Goal: Task Accomplishment & Management: Use online tool/utility

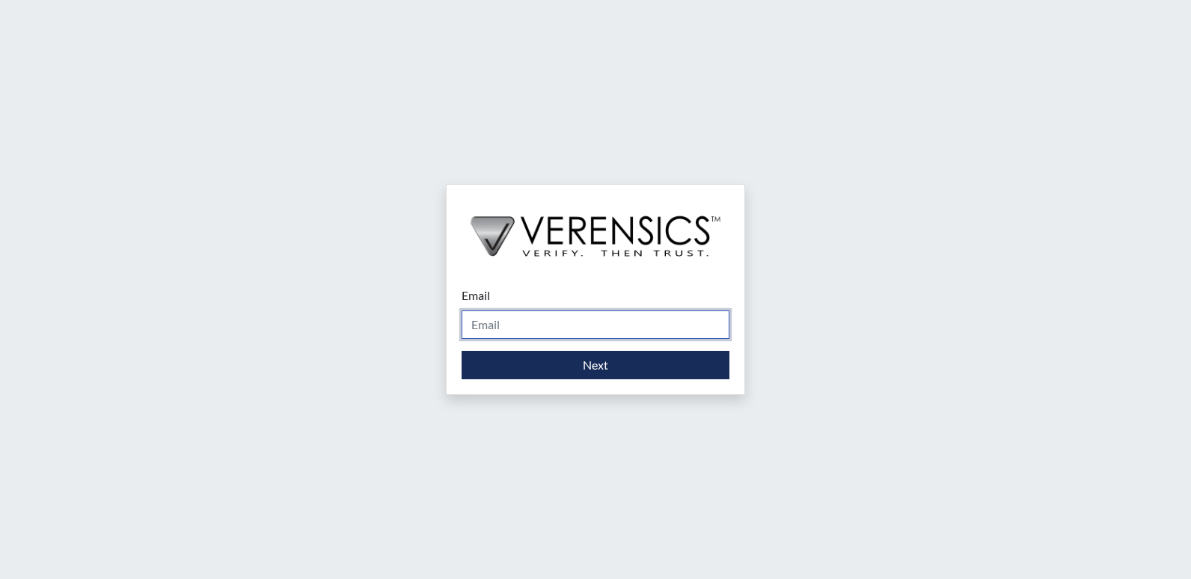
click at [553, 332] on input "Email" at bounding box center [595, 324] width 268 height 28
click at [556, 304] on div "Email Please provide your email address." at bounding box center [595, 312] width 268 height 52
click at [558, 331] on input "Email" at bounding box center [595, 324] width 268 height 28
type input "[PERSON_NAME][EMAIL_ADDRESS][PERSON_NAME][DOMAIN_NAME]"
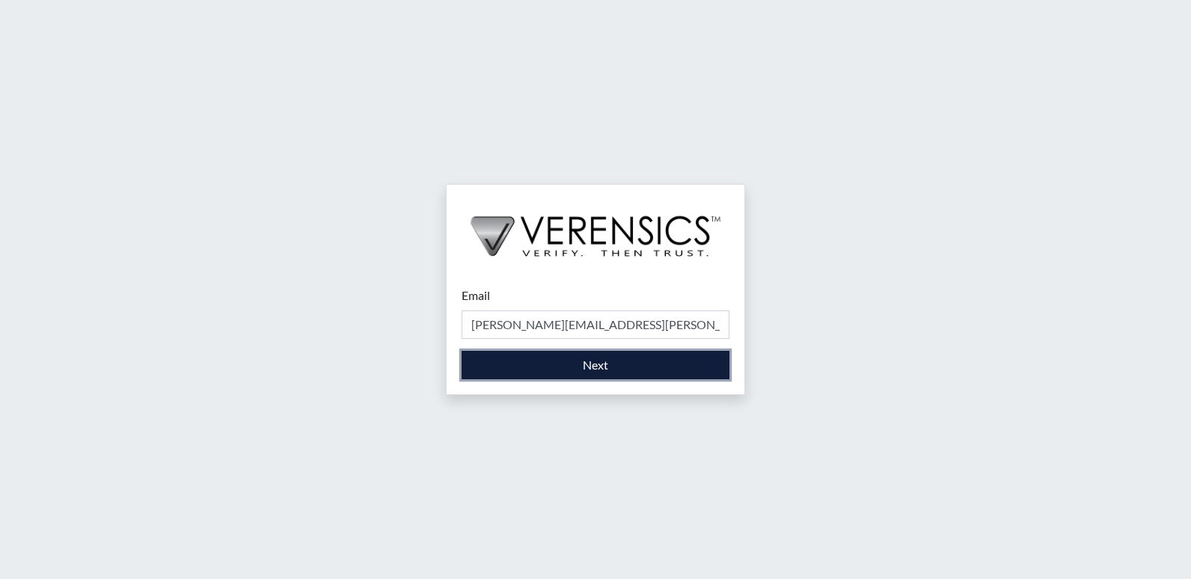
click at [563, 361] on button "Next" at bounding box center [595, 365] width 268 height 28
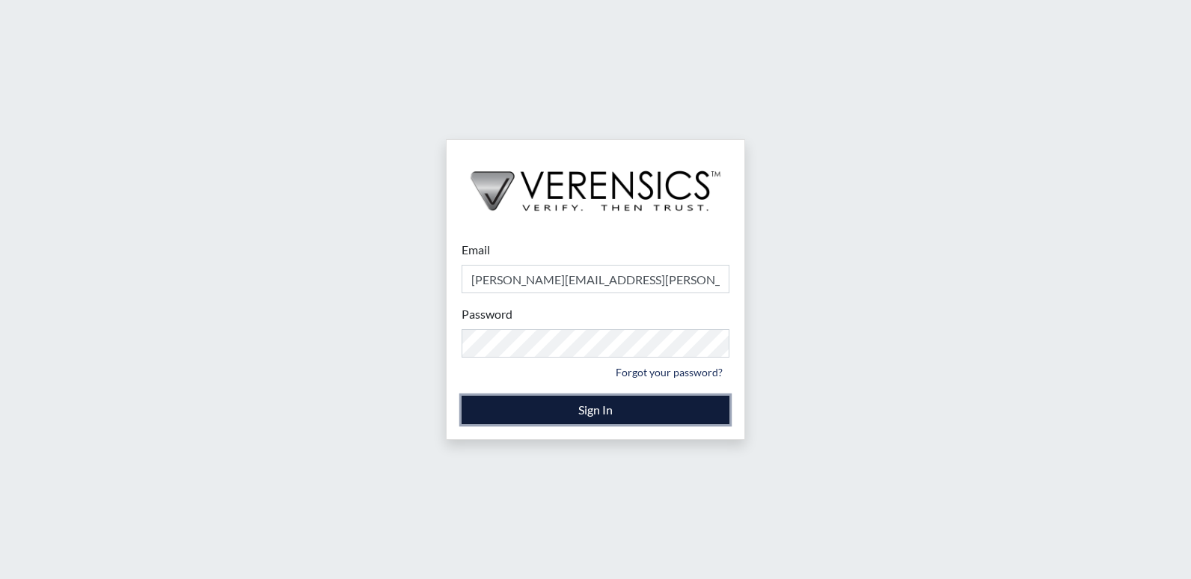
click at [574, 408] on button "Sign In" at bounding box center [595, 410] width 268 height 28
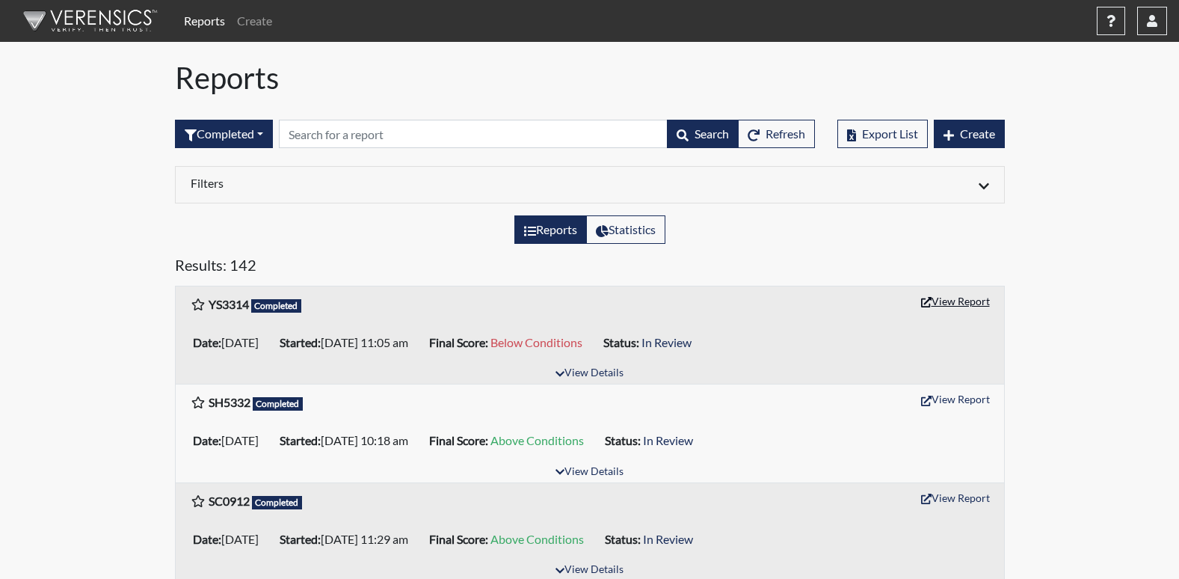
click at [950, 306] on button "View Report" at bounding box center [956, 300] width 82 height 23
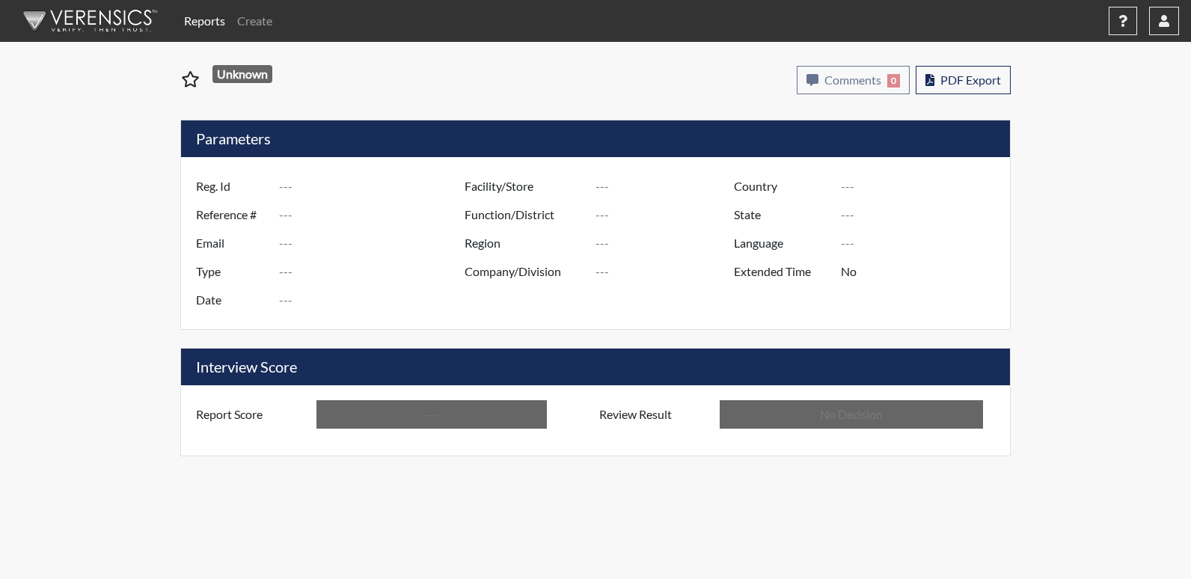
type input "YS3314"
type input "51586"
type input "---"
type input "Corrections Pre-Employment"
type input "Oct 3, 2025"
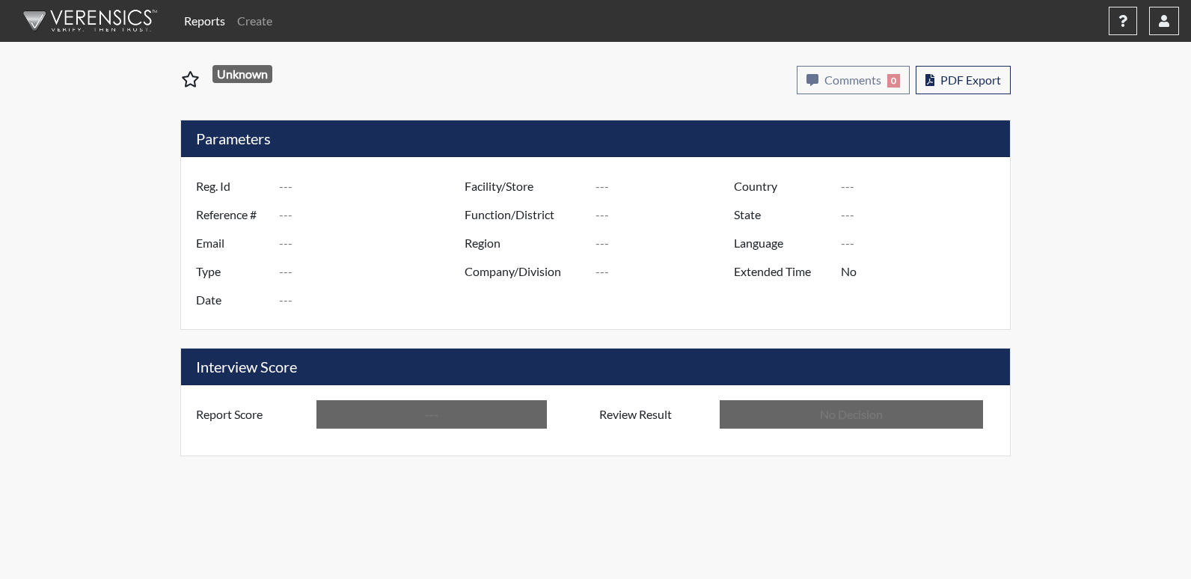
type input "[US_STATE] SP"
type input "[GEOGRAPHIC_DATA]"
type input "[US_STATE]"
type input "English"
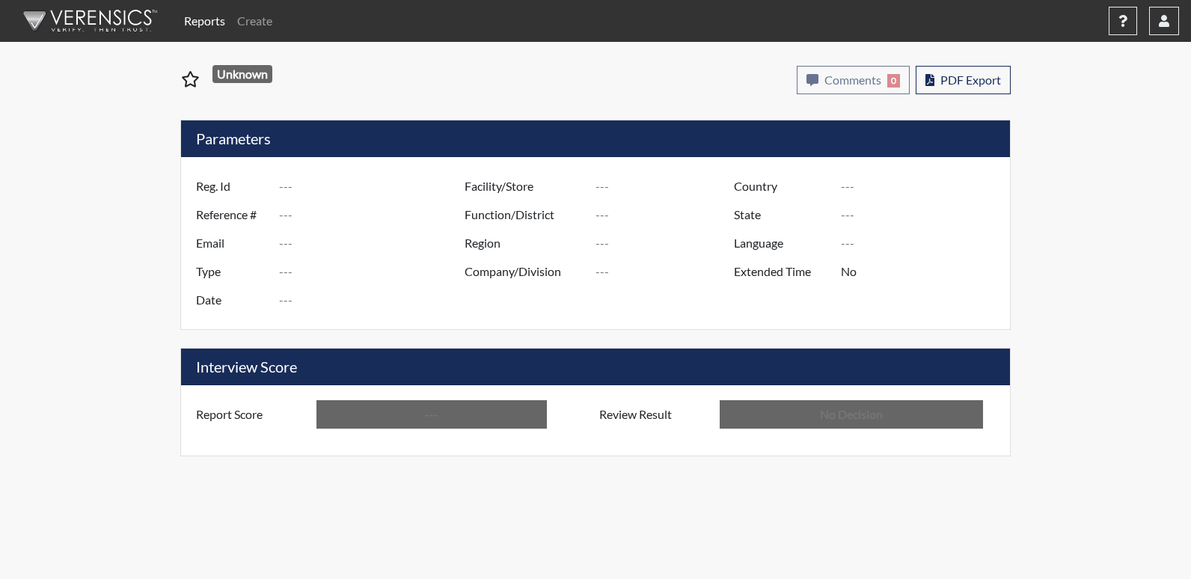
type input "Below Conditions"
type input "In Review"
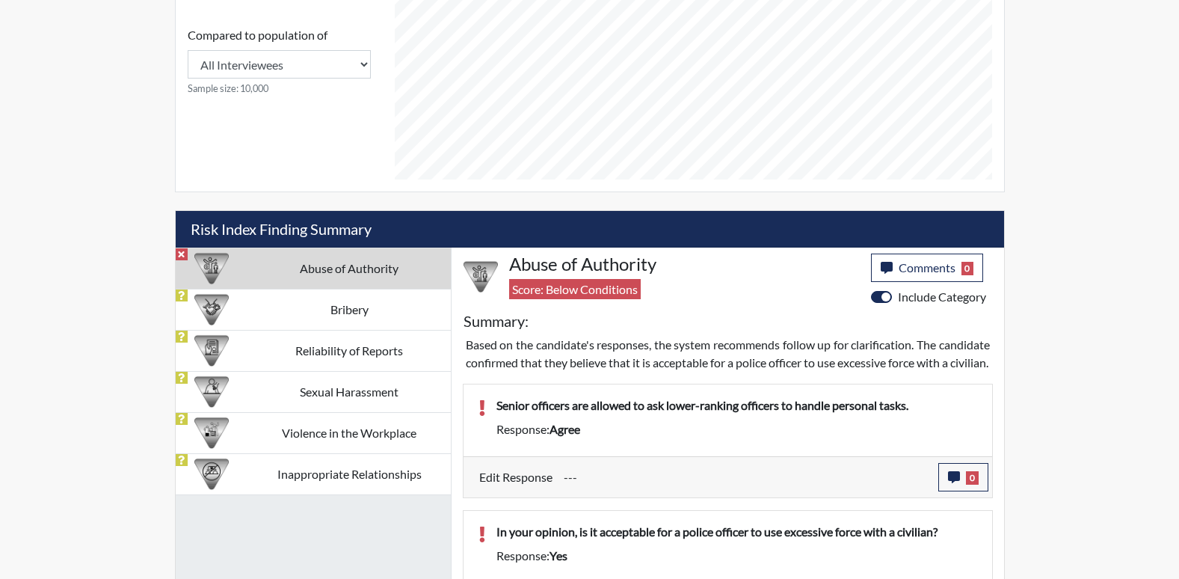
scroll to position [669, 0]
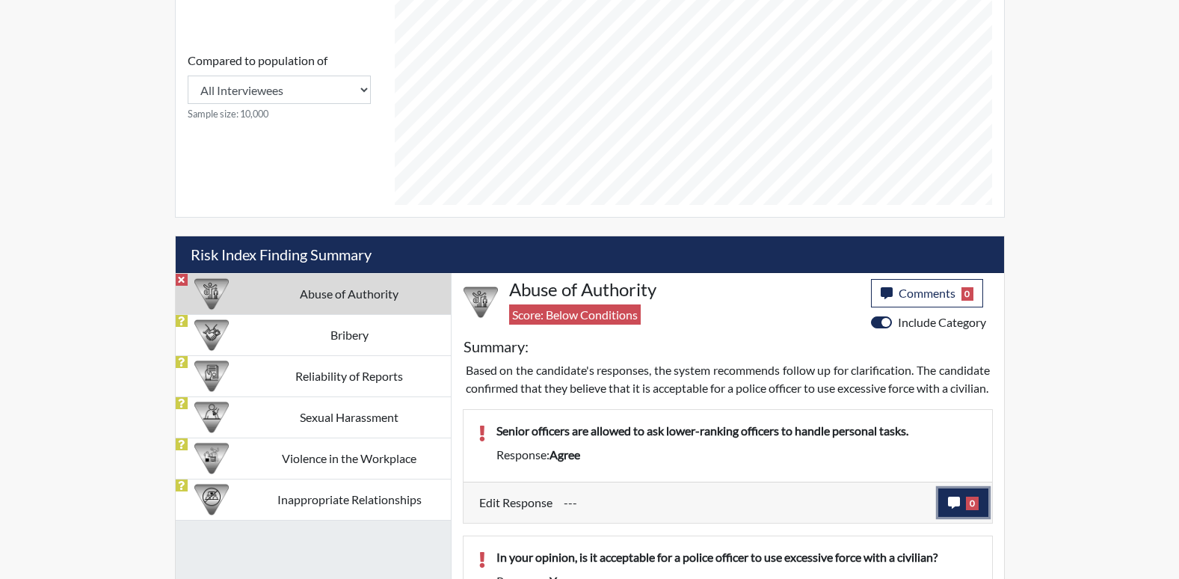
click at [946, 517] on button "0" at bounding box center [963, 502] width 50 height 28
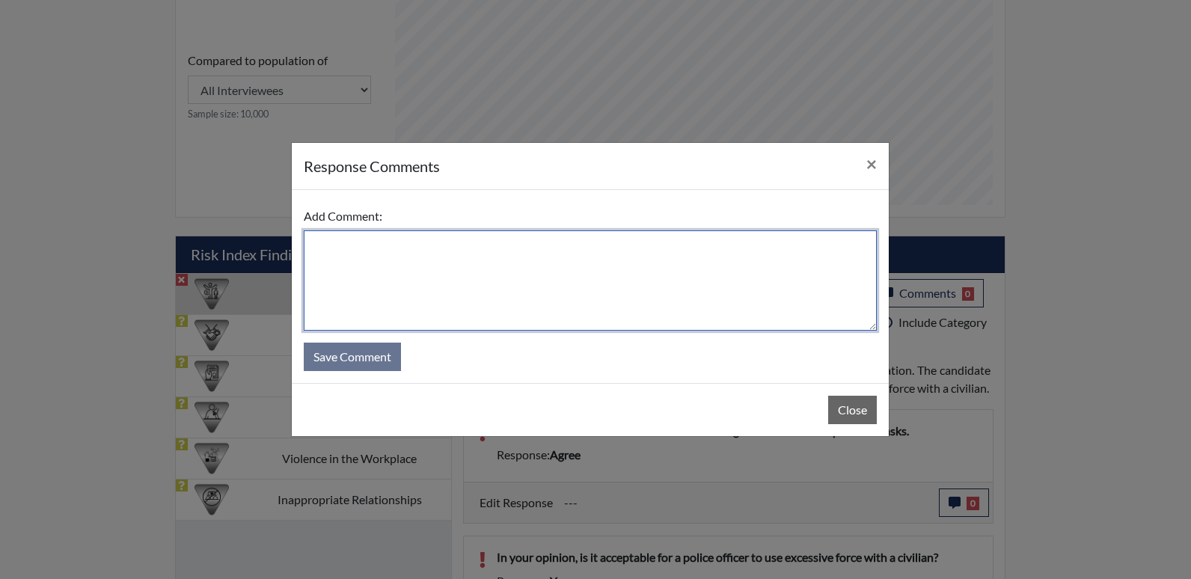
click at [346, 258] on textarea at bounding box center [590, 280] width 573 height 100
type textarea "Applicant she meant to select disagree."
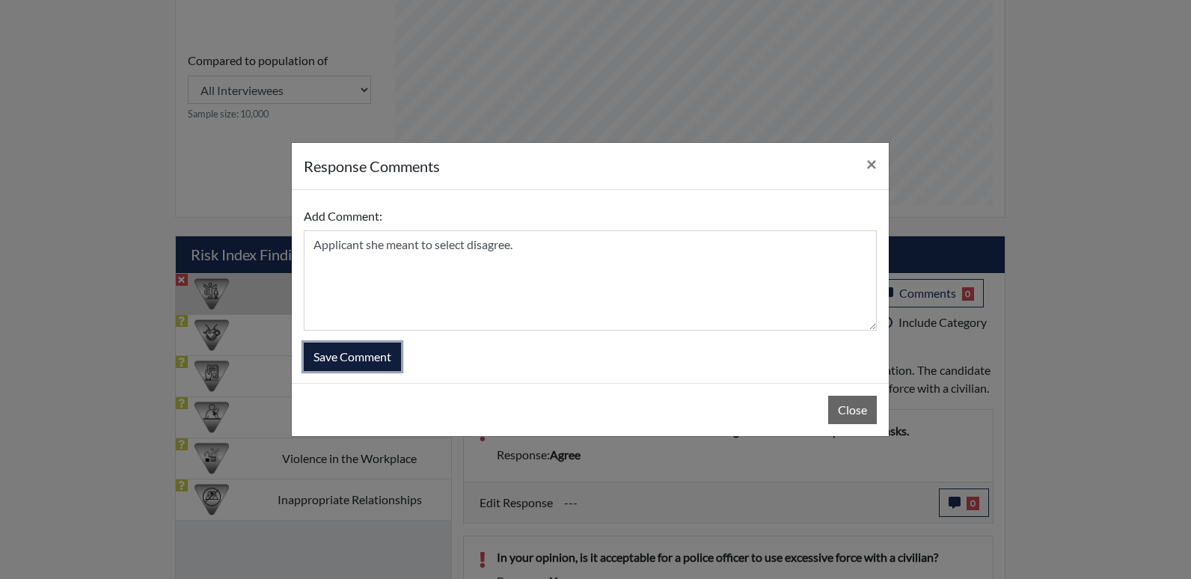
click at [377, 355] on button "Save Comment" at bounding box center [352, 356] width 97 height 28
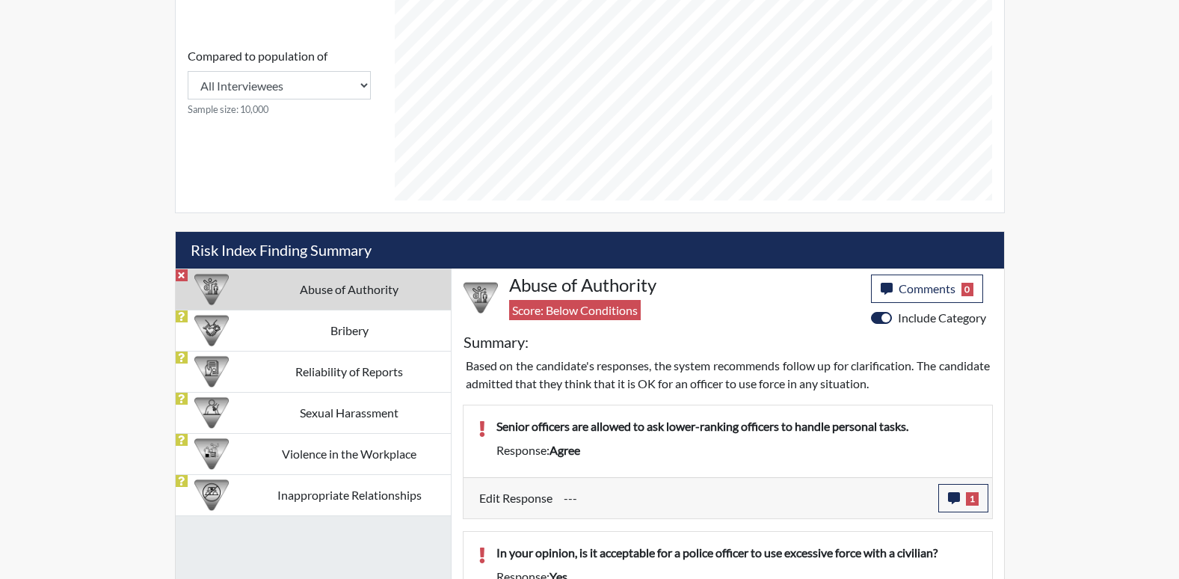
scroll to position [819, 0]
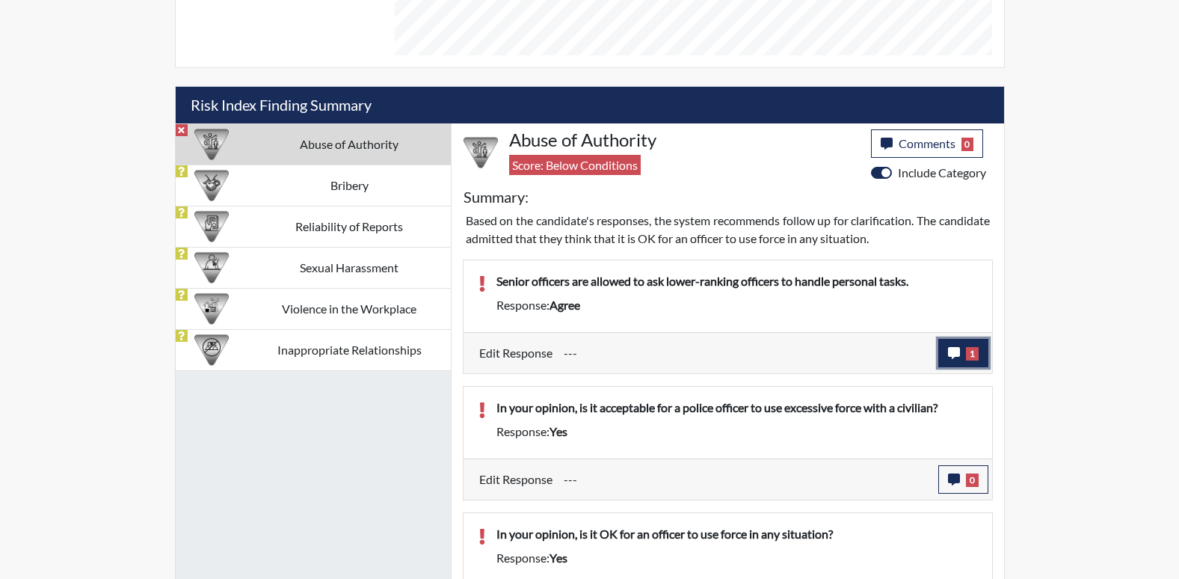
click at [959, 351] on icon "button" at bounding box center [954, 353] width 12 height 12
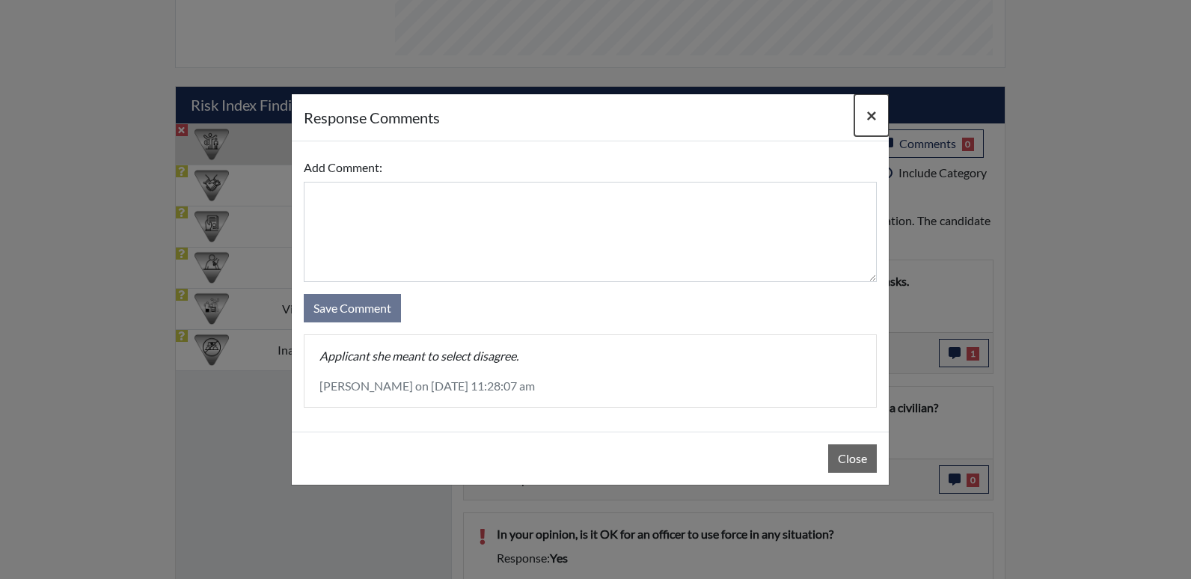
click at [878, 117] on button "×" at bounding box center [871, 115] width 34 height 42
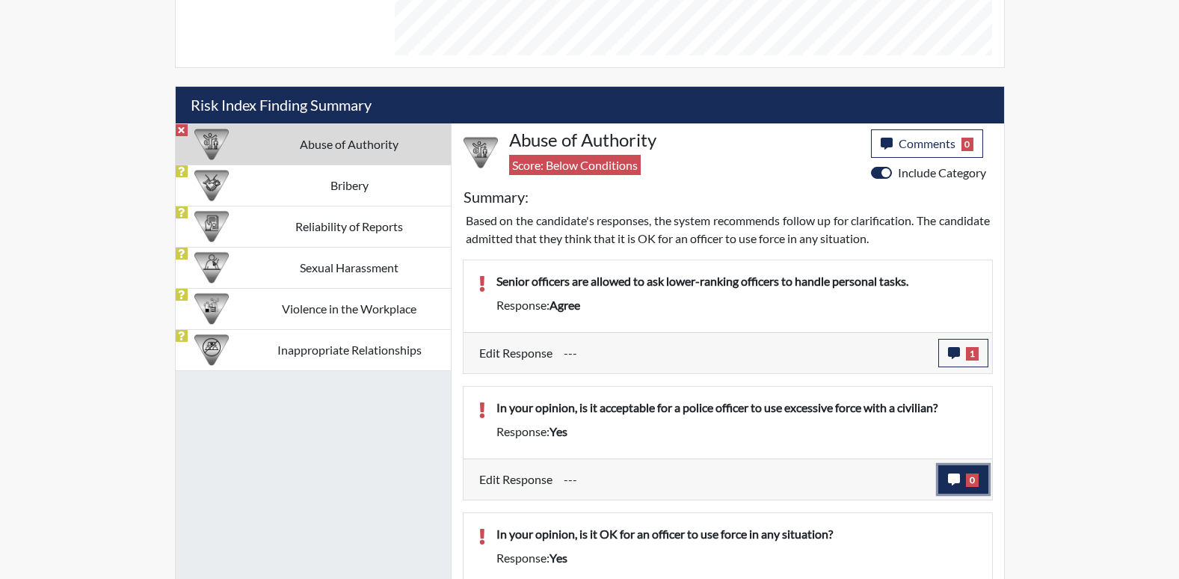
click at [957, 476] on icon "button" at bounding box center [954, 479] width 12 height 12
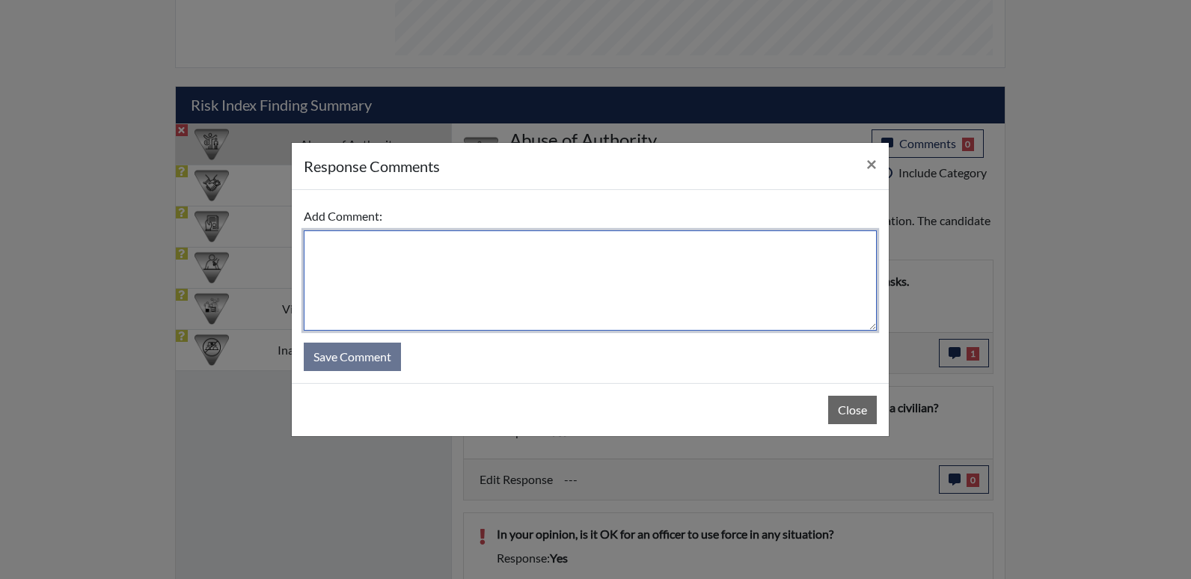
click at [322, 250] on textarea at bounding box center [590, 280] width 573 height 100
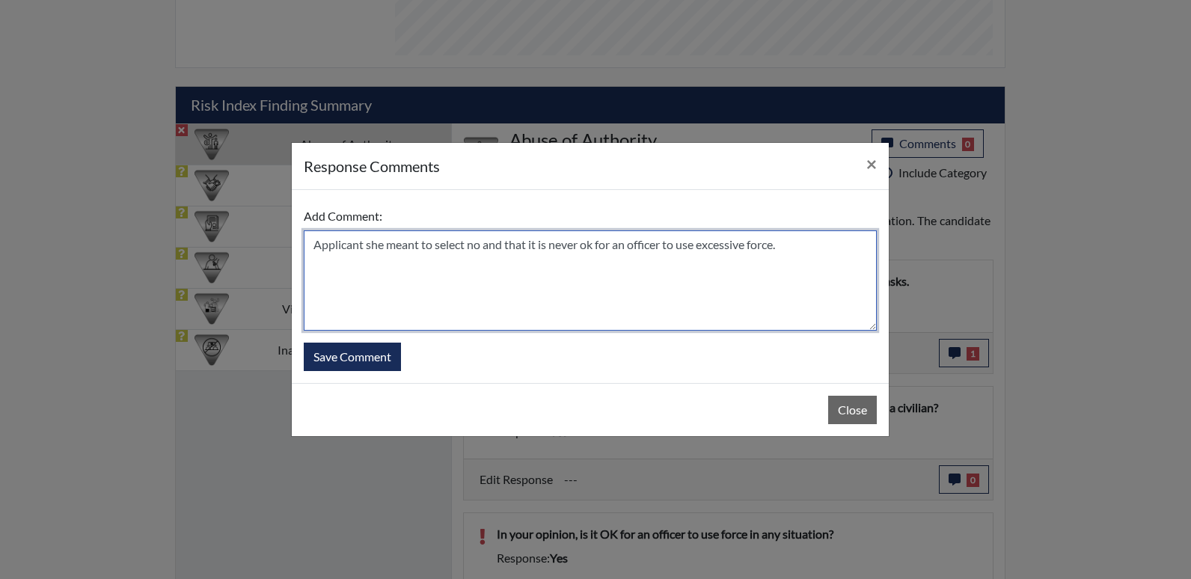
click at [363, 244] on textarea "Applicant she meant to select no and that it is never ok for an officer to use …" at bounding box center [590, 280] width 573 height 100
type textarea "Applicant stated she meant to select no and that it is never ok for an officer …"
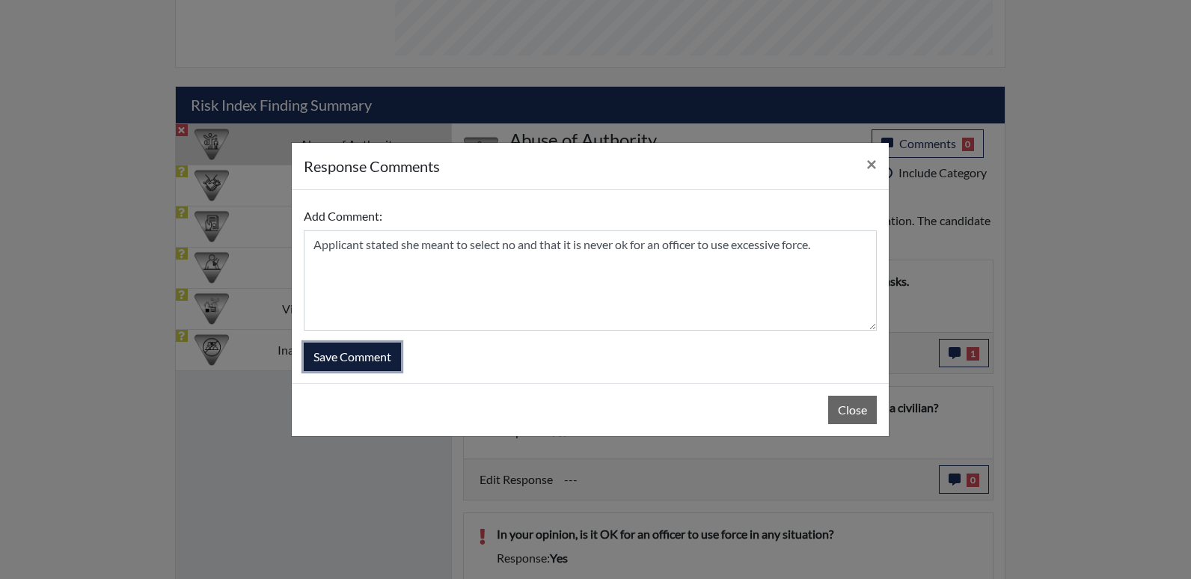
click at [381, 359] on button "Save Comment" at bounding box center [352, 356] width 97 height 28
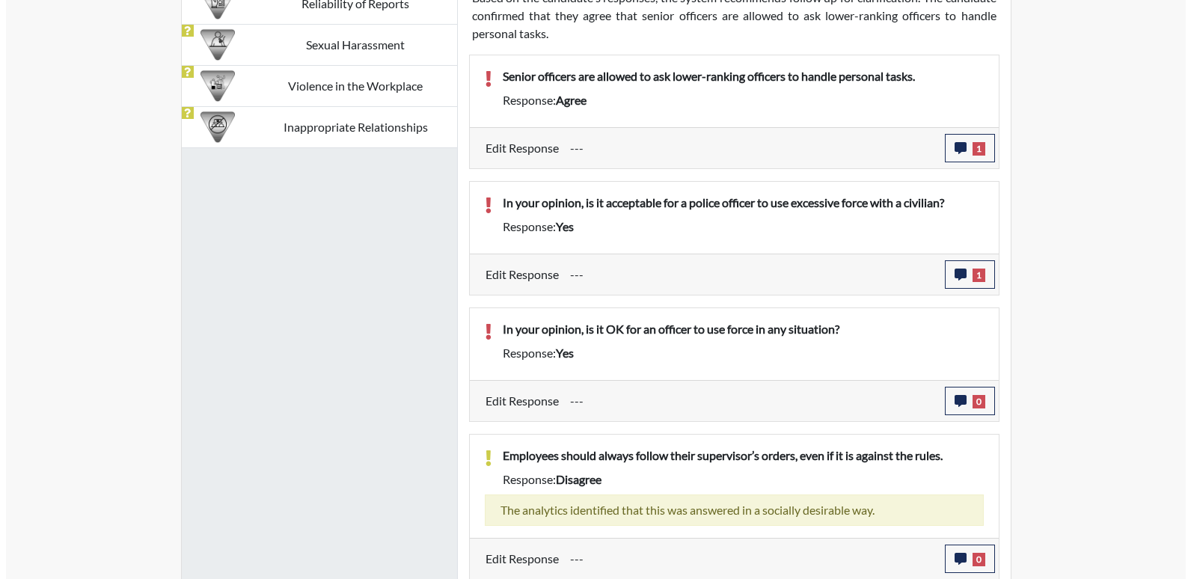
scroll to position [1043, 0]
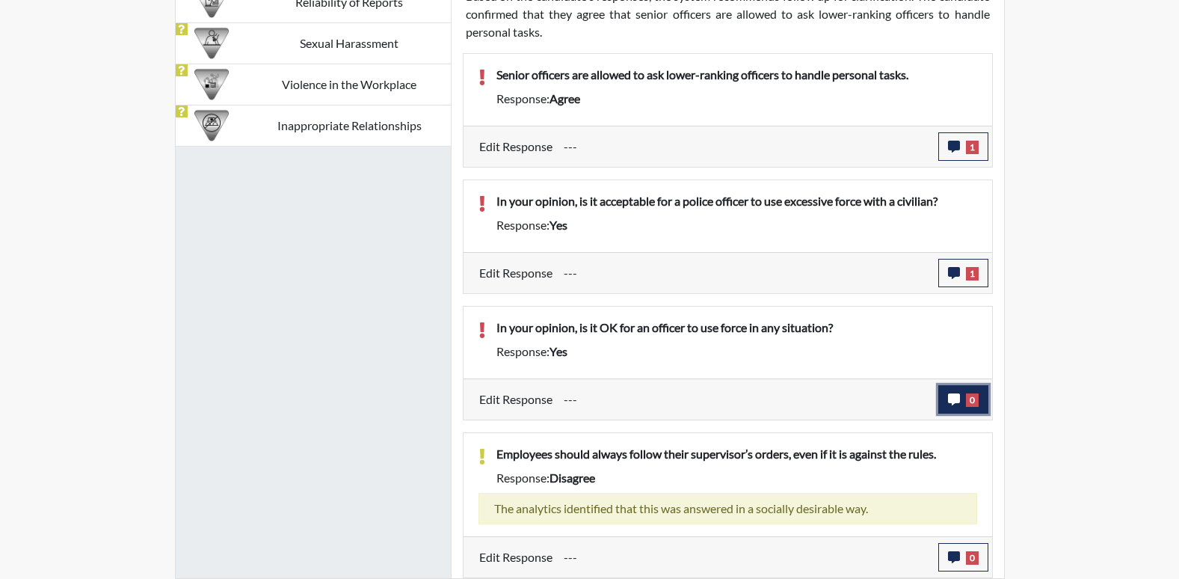
click at [948, 393] on icon "button" at bounding box center [954, 399] width 12 height 12
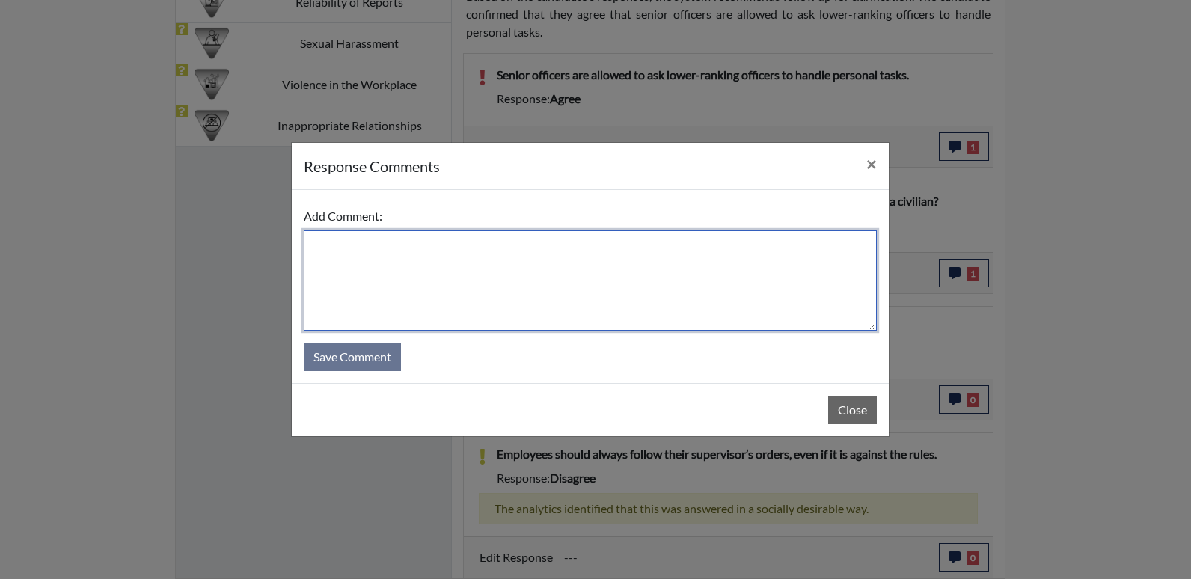
click at [351, 254] on textarea at bounding box center [590, 280] width 573 height 100
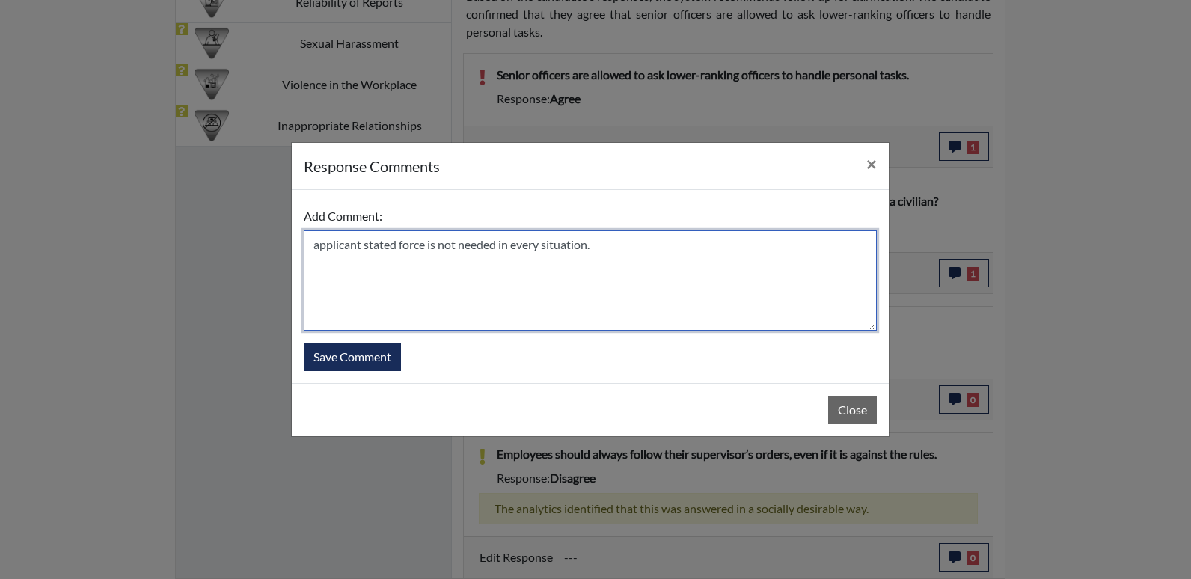
click at [319, 245] on textarea "applicant stated force is not needed in every situation." at bounding box center [590, 280] width 573 height 100
click at [609, 244] on textarea "Applicant stated force is not needed in every situation." at bounding box center [590, 280] width 573 height 100
click at [615, 240] on textarea "Applicant stated force is not needed in every situation. Ant it is not ok to us…" at bounding box center [590, 280] width 573 height 100
click at [756, 245] on textarea "Applicant stated force is not needed in every situation. And it is not ok to us…" at bounding box center [590, 280] width 573 height 100
type textarea "Applicant stated force is not needed in every situation. And it is not ok to us…"
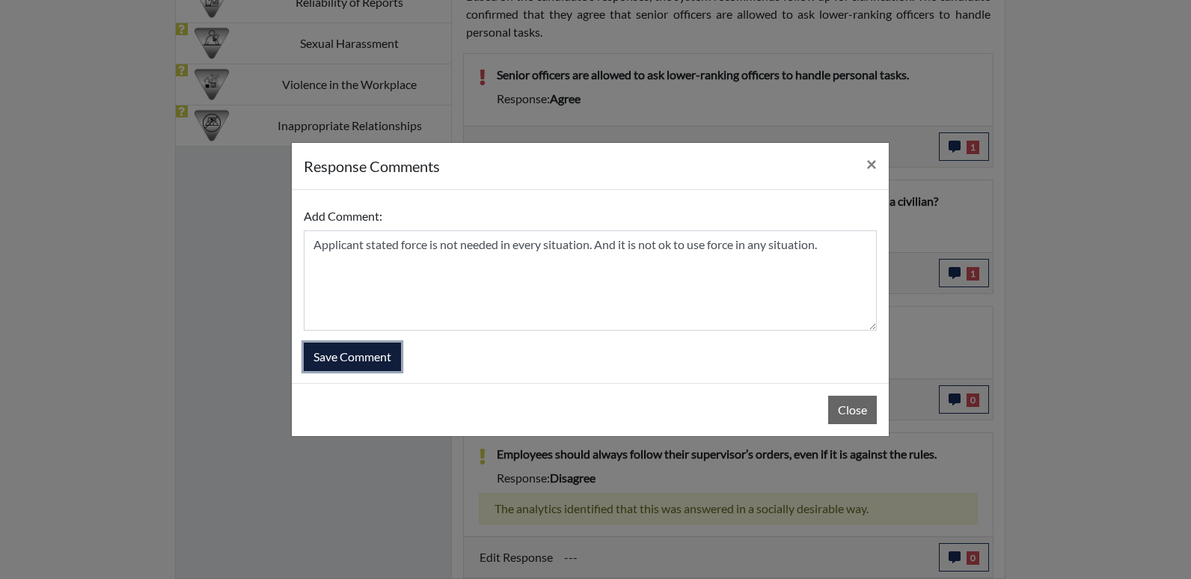
click at [359, 356] on button "Save Comment" at bounding box center [352, 356] width 97 height 28
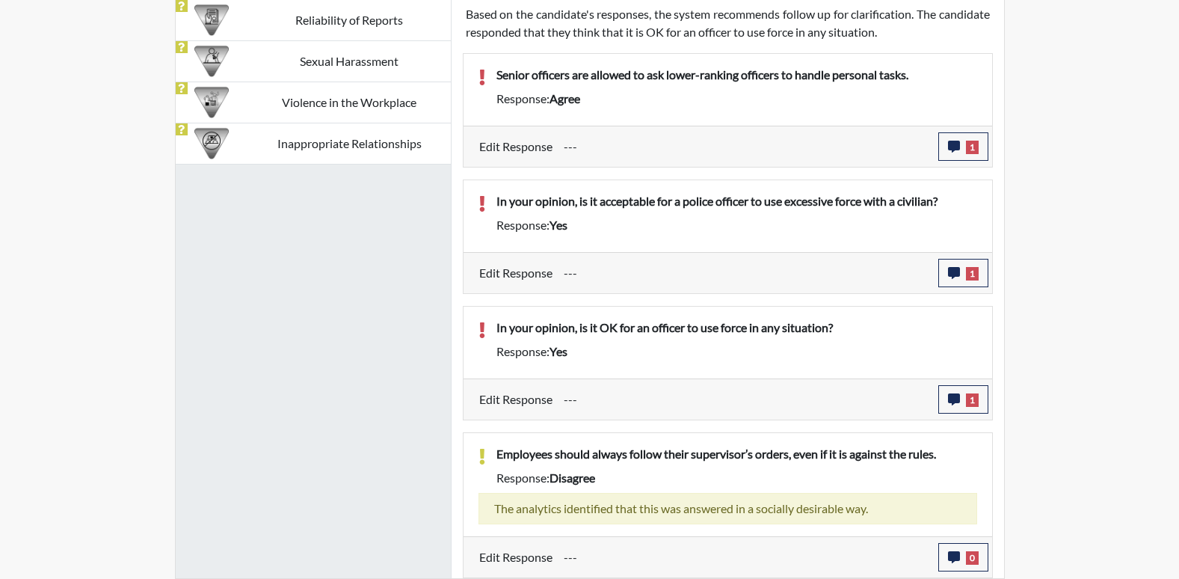
scroll to position [248, 621]
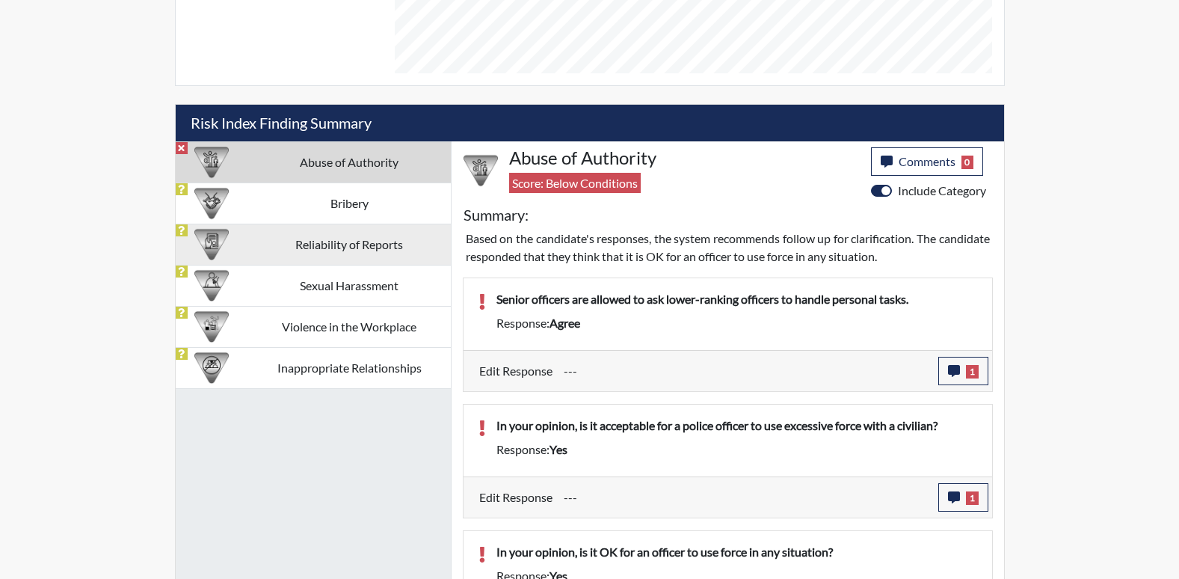
click at [348, 248] on td "Reliability of Reports" at bounding box center [349, 244] width 203 height 41
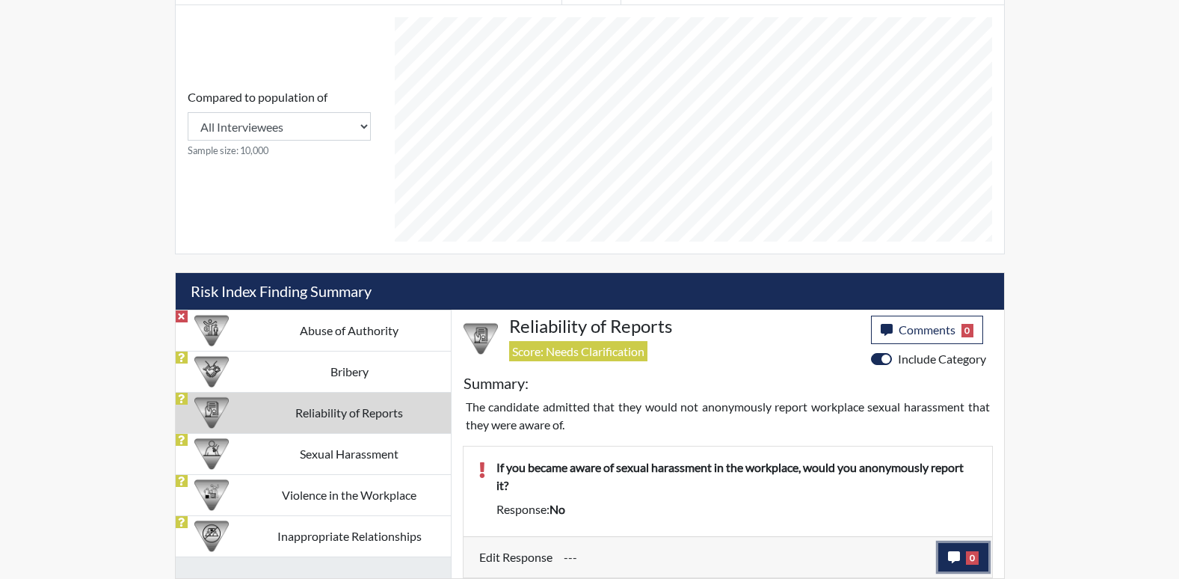
click at [951, 556] on icon "button" at bounding box center [954, 557] width 12 height 12
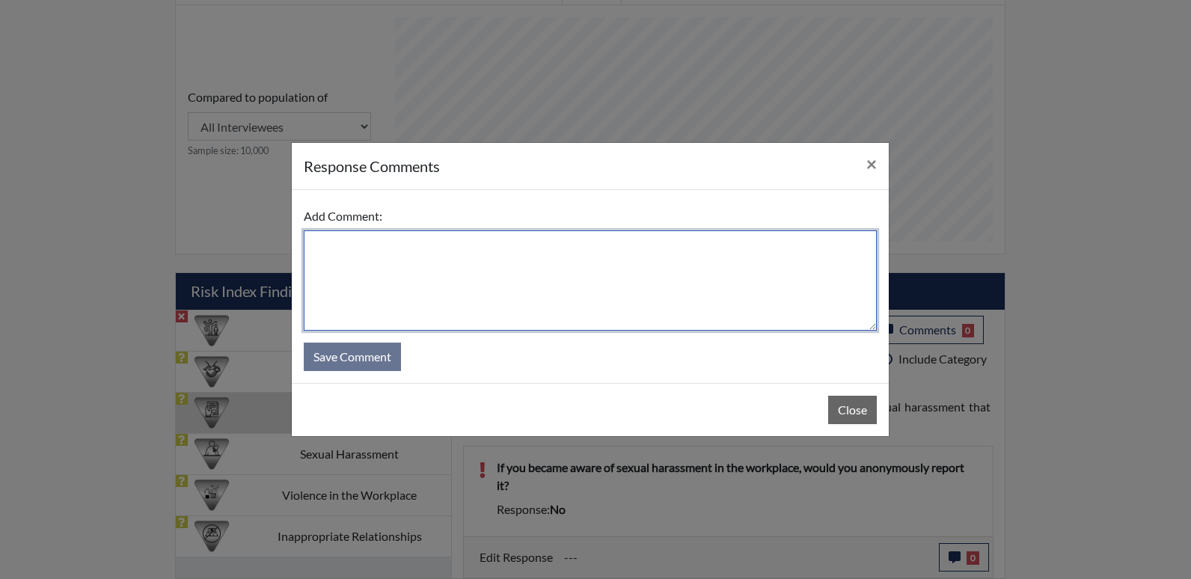
click at [395, 265] on textarea at bounding box center [590, 280] width 573 height 100
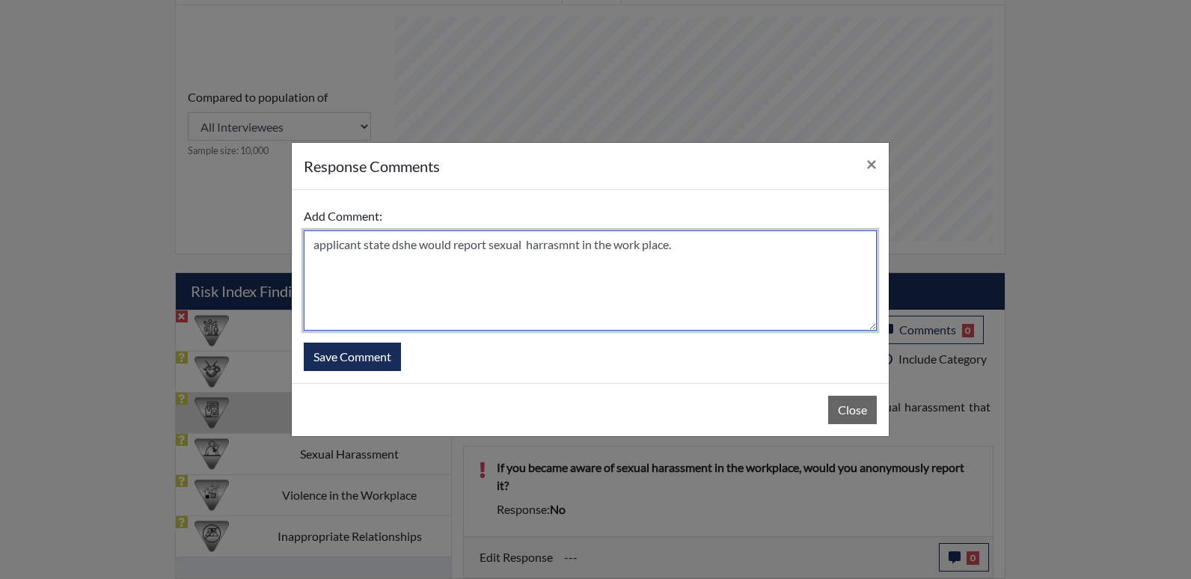
click at [323, 242] on textarea "applicant state dshe would report sexual harrasmnt in the work place." at bounding box center [590, 280] width 573 height 100
click at [319, 243] on textarea "applicant state dshe would report sexual harrasmnt in the work place." at bounding box center [590, 280] width 573 height 100
type textarea "Applicant stated she would report sexual harassment in the workplace."
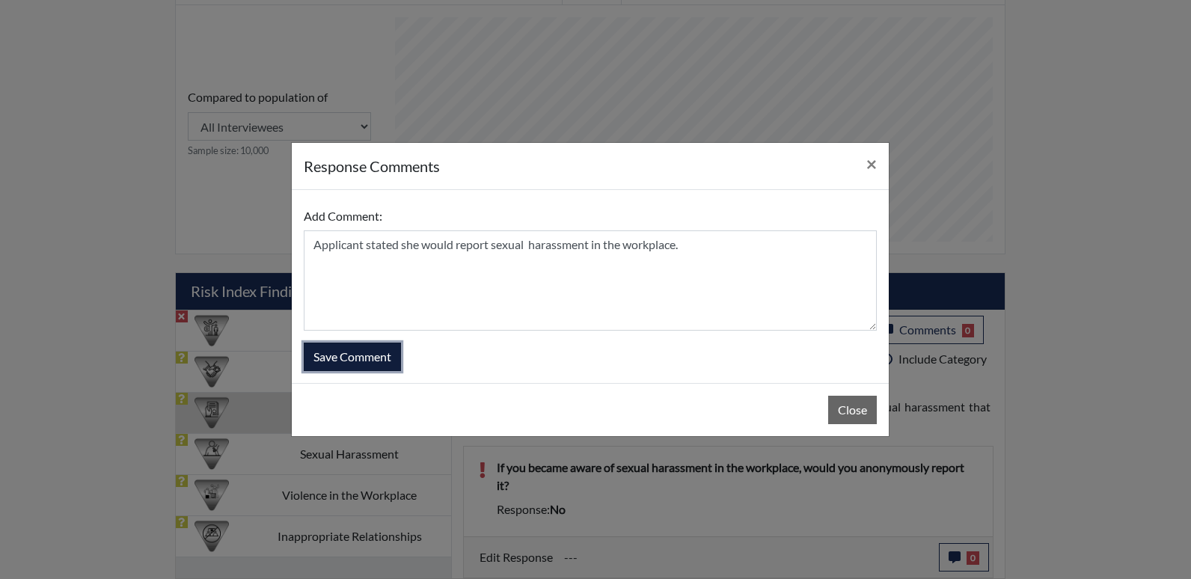
click at [356, 356] on button "Save Comment" at bounding box center [352, 356] width 97 height 28
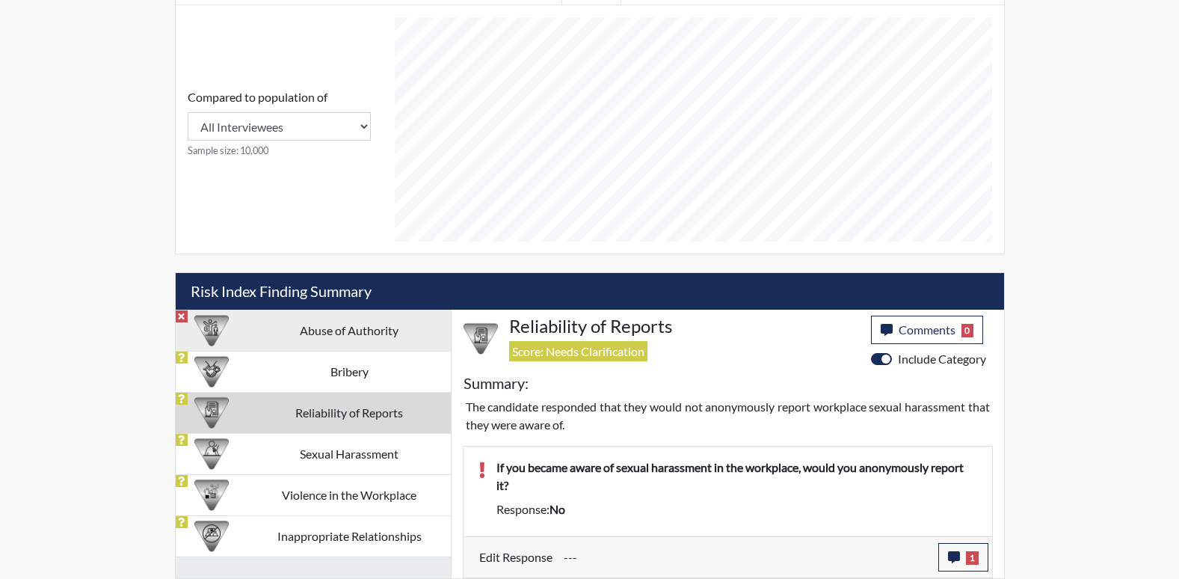
scroll to position [248, 621]
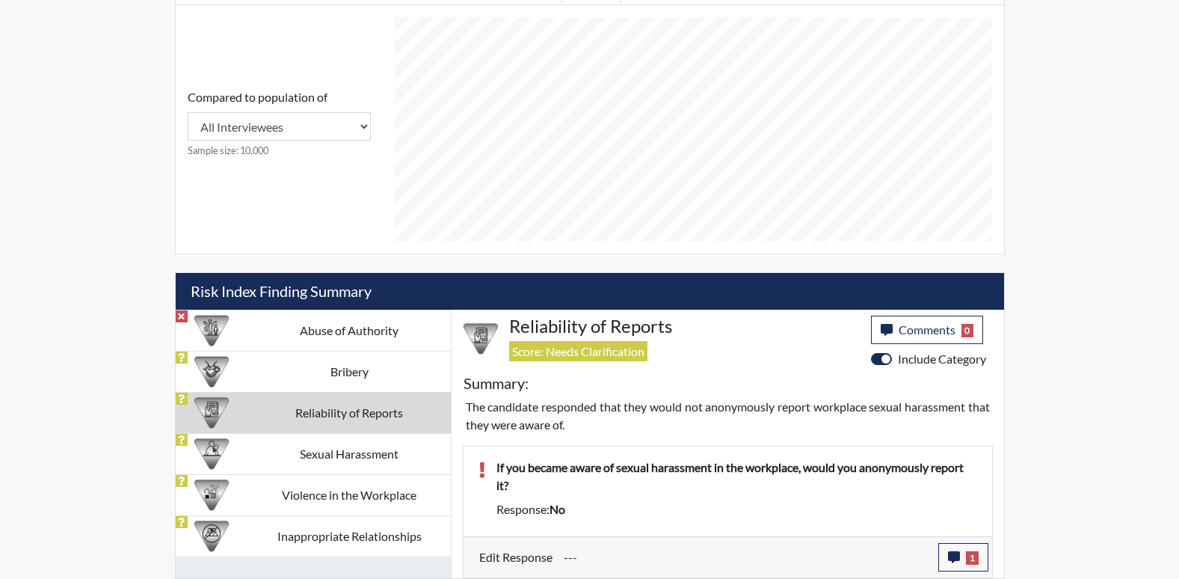
click at [315, 411] on td "Reliability of Reports" at bounding box center [349, 412] width 203 height 41
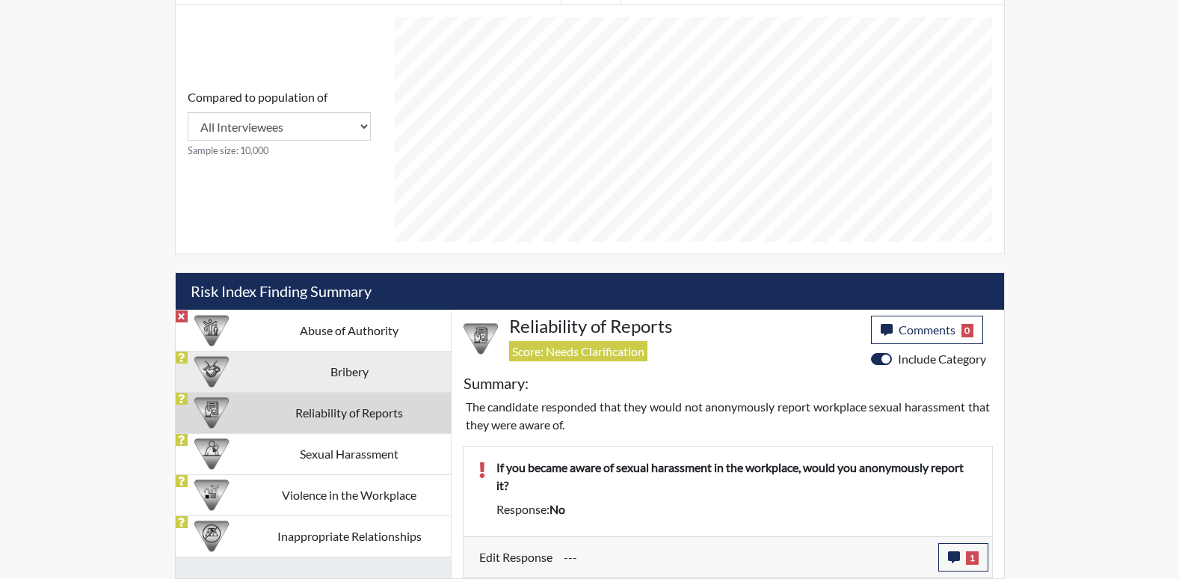
click at [327, 373] on td "Bribery" at bounding box center [349, 371] width 203 height 41
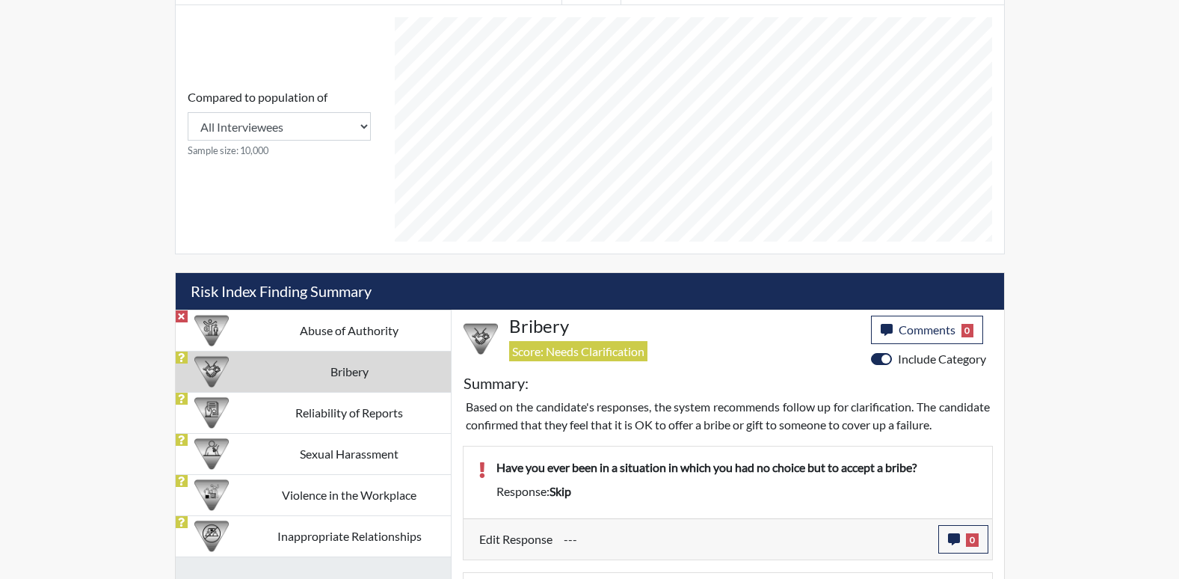
click at [327, 373] on td "Bribery" at bounding box center [349, 371] width 203 height 41
click at [328, 373] on td "Bribery" at bounding box center [349, 371] width 203 height 41
drag, startPoint x: 328, startPoint y: 373, endPoint x: 411, endPoint y: 245, distance: 153.1
click at [411, 245] on div at bounding box center [693, 129] width 621 height 248
click at [953, 545] on icon "button" at bounding box center [954, 539] width 12 height 12
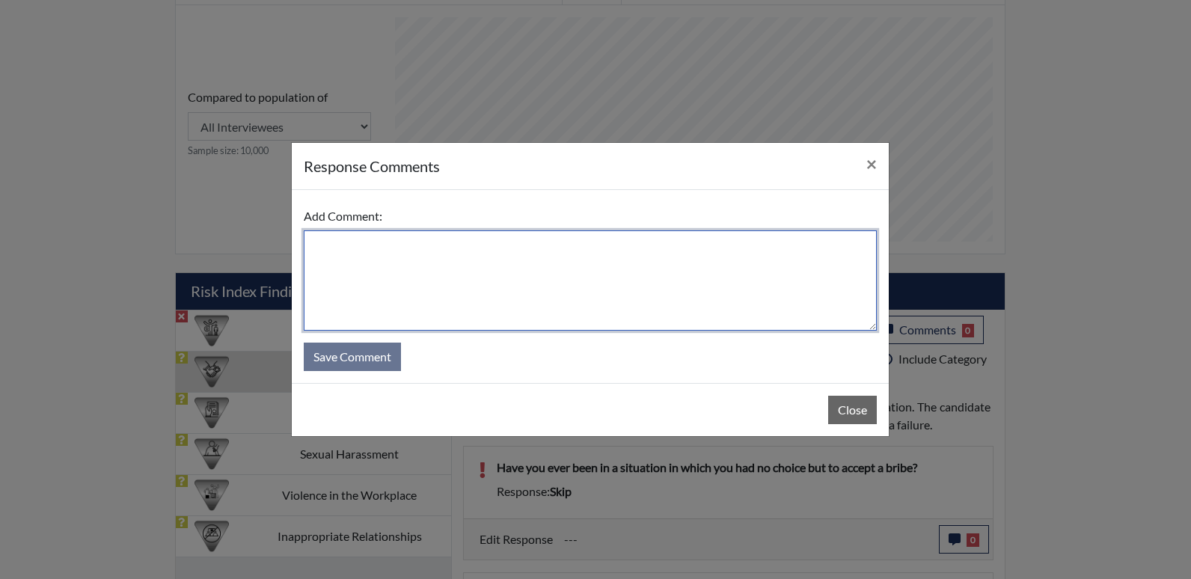
click at [363, 295] on textarea at bounding box center [590, 280] width 573 height 100
type textarea "Applicant stated no."
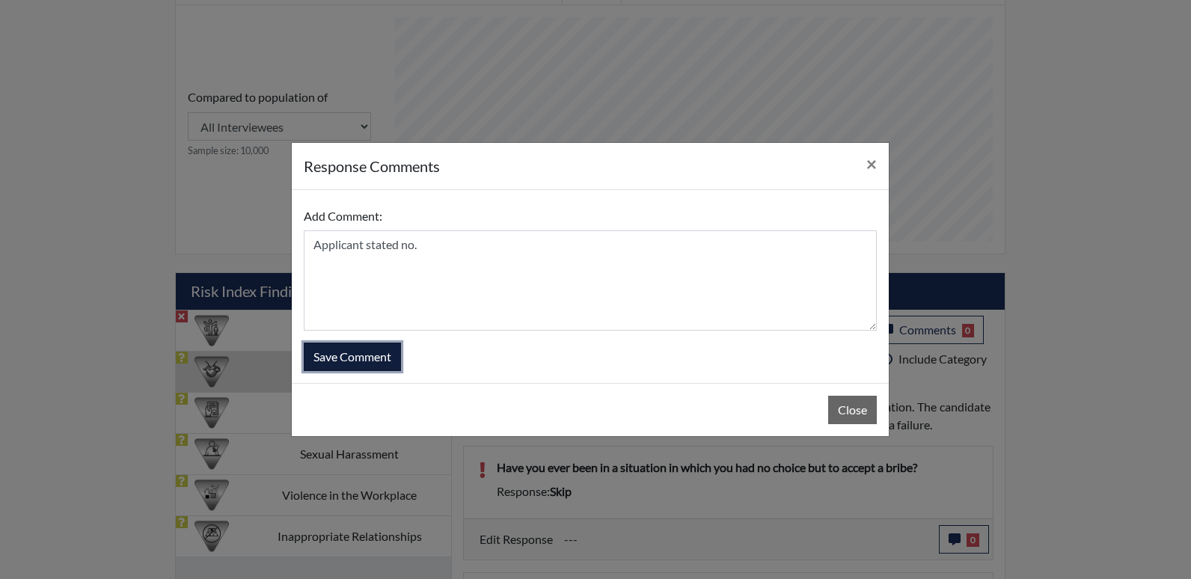
click at [372, 353] on button "Save Comment" at bounding box center [352, 356] width 97 height 28
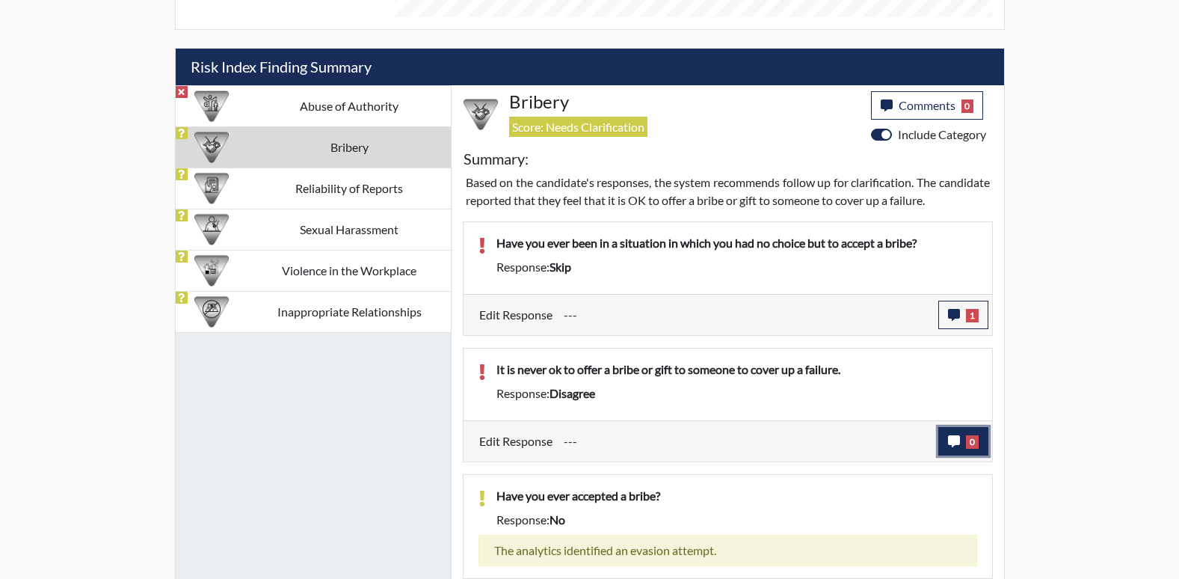
click at [954, 443] on icon "button" at bounding box center [954, 441] width 12 height 12
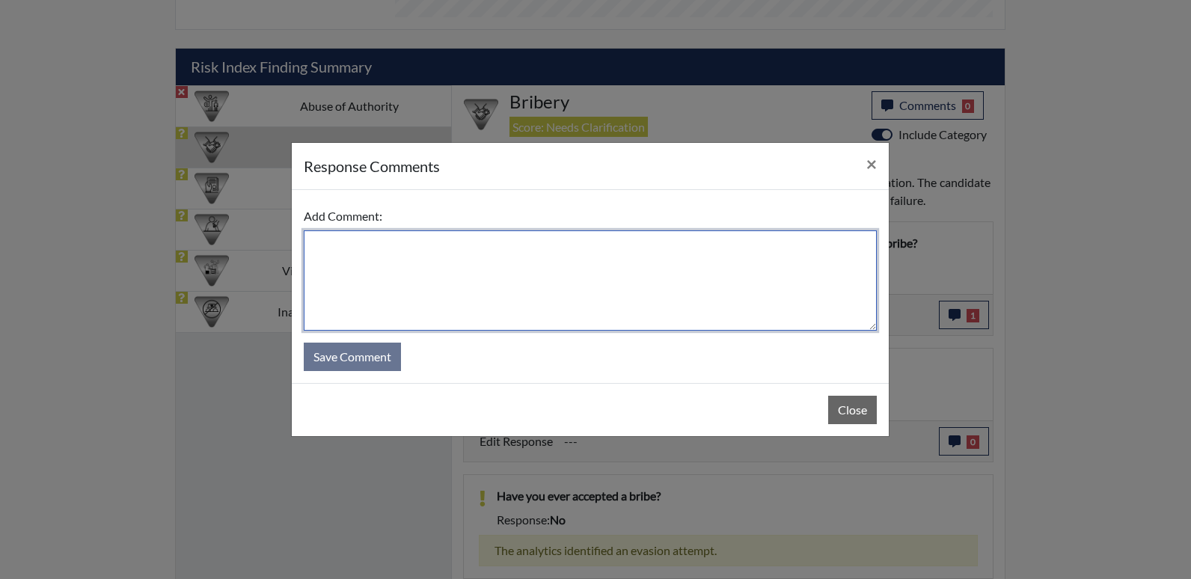
click at [364, 259] on textarea at bounding box center [590, 280] width 573 height 100
click at [547, 250] on textarea "Applicant stated she will never accept an" at bounding box center [590, 280] width 573 height 100
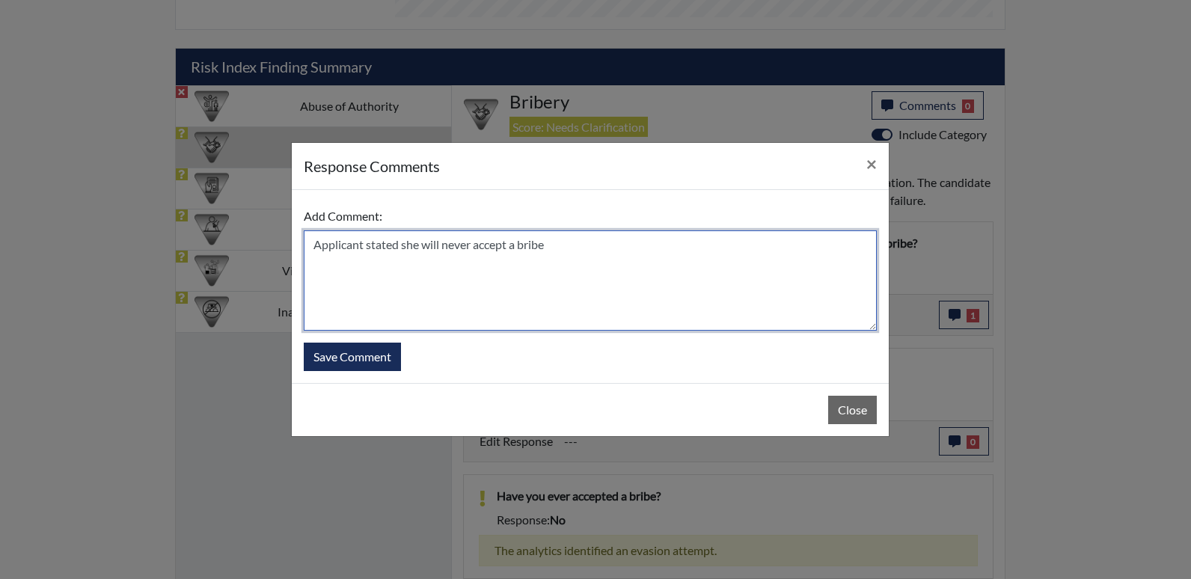
click at [550, 239] on textarea "Applicant stated she will never accept a bribe" at bounding box center [590, 280] width 573 height 100
type textarea "Applicant stated she will never accept a bribe."
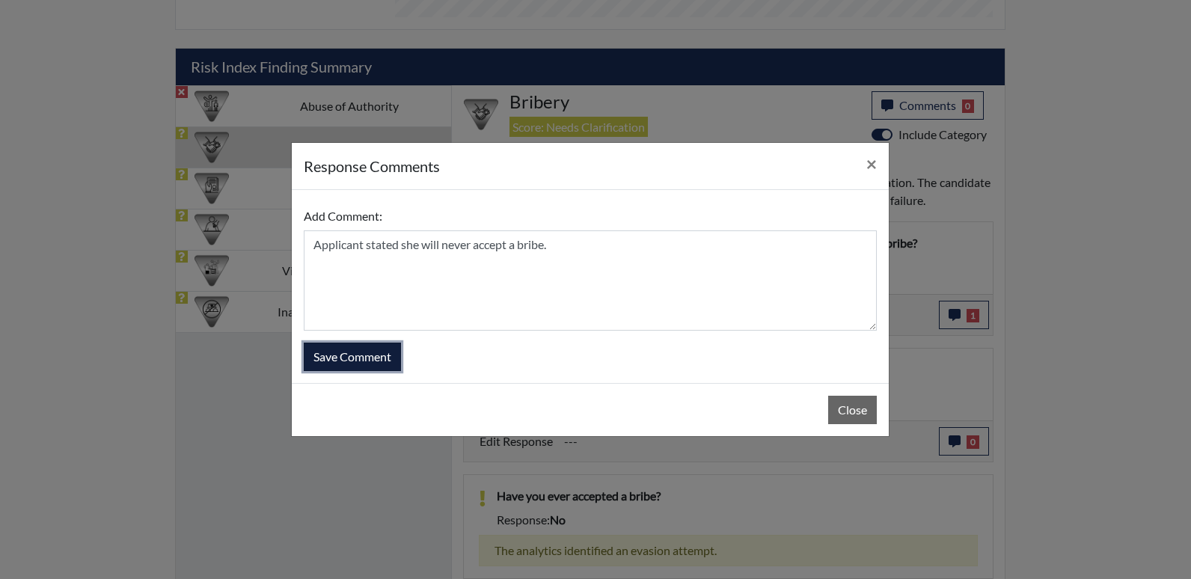
click at [389, 350] on button "Save Comment" at bounding box center [352, 356] width 97 height 28
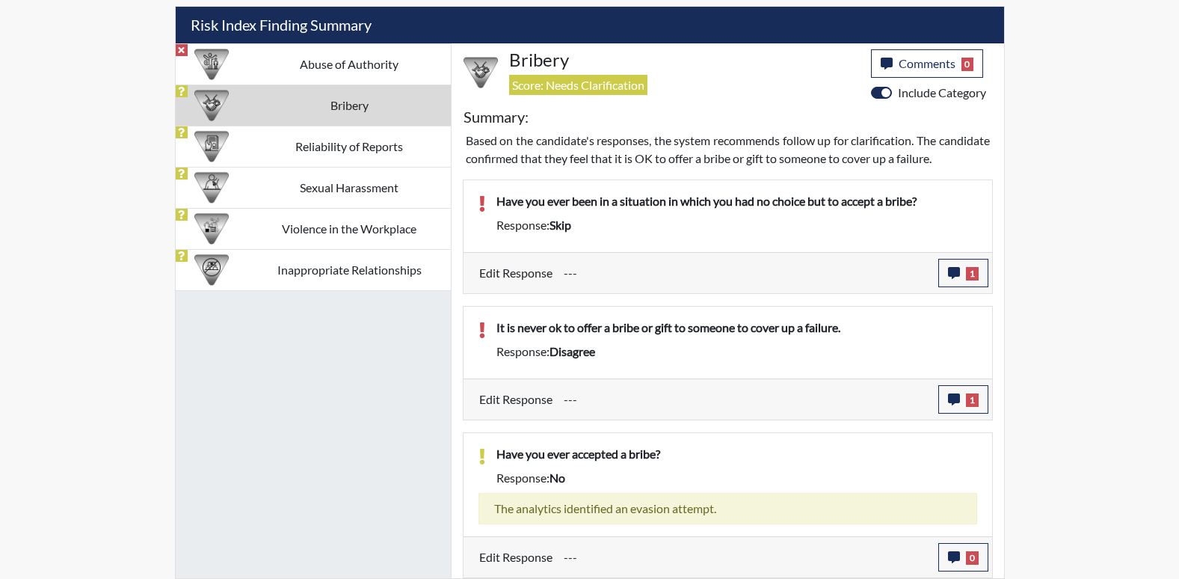
scroll to position [917, 0]
click at [215, 170] on img at bounding box center [211, 187] width 34 height 34
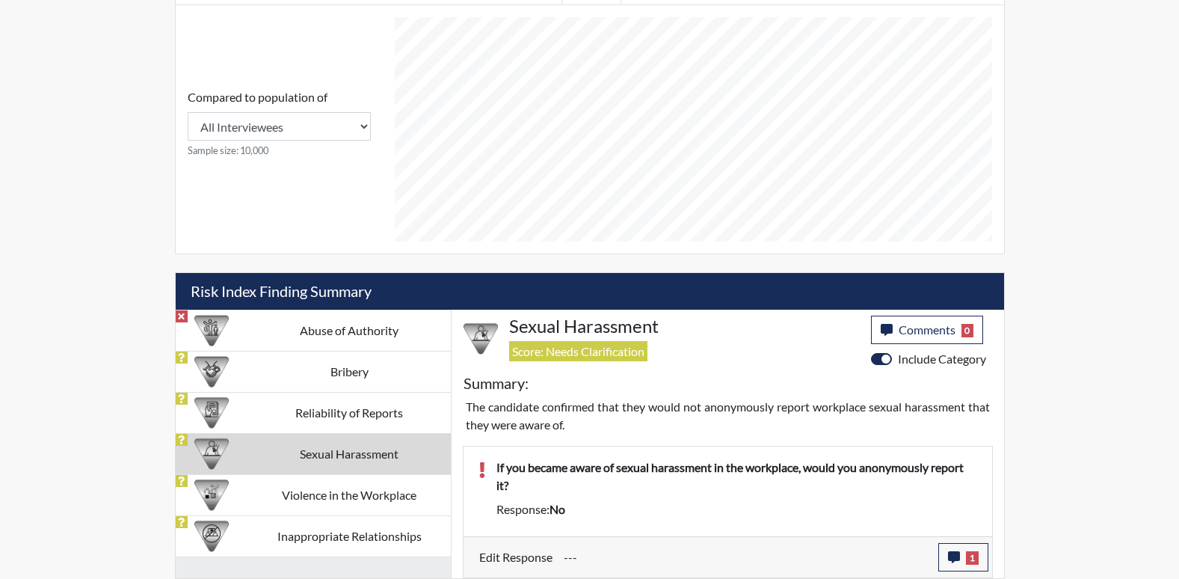
scroll to position [633, 0]
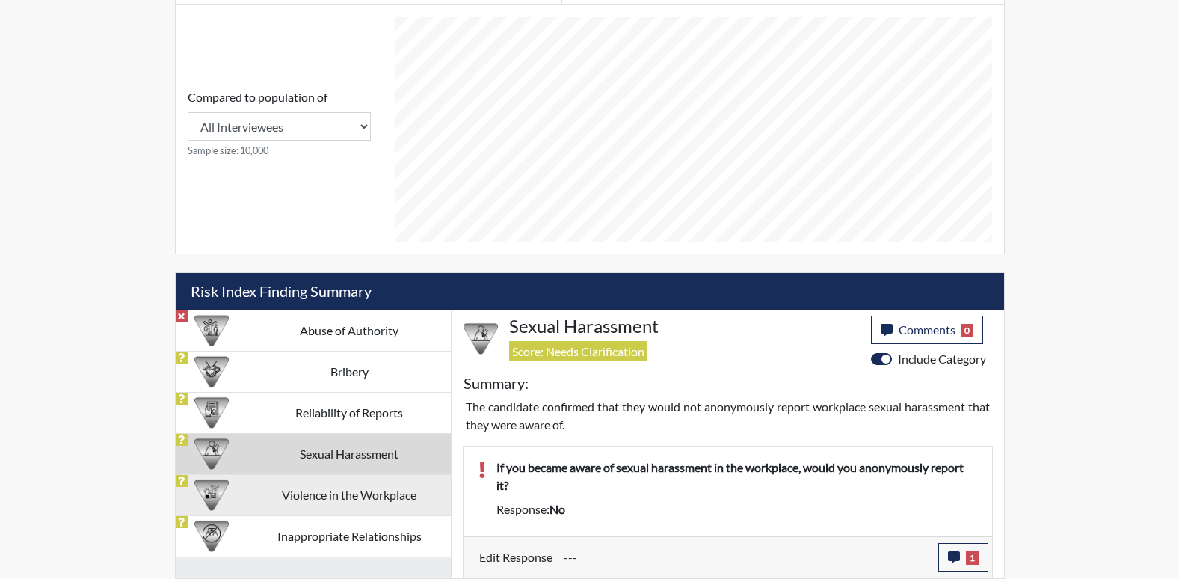
click at [400, 500] on td "Violence in the Workplace" at bounding box center [349, 494] width 203 height 41
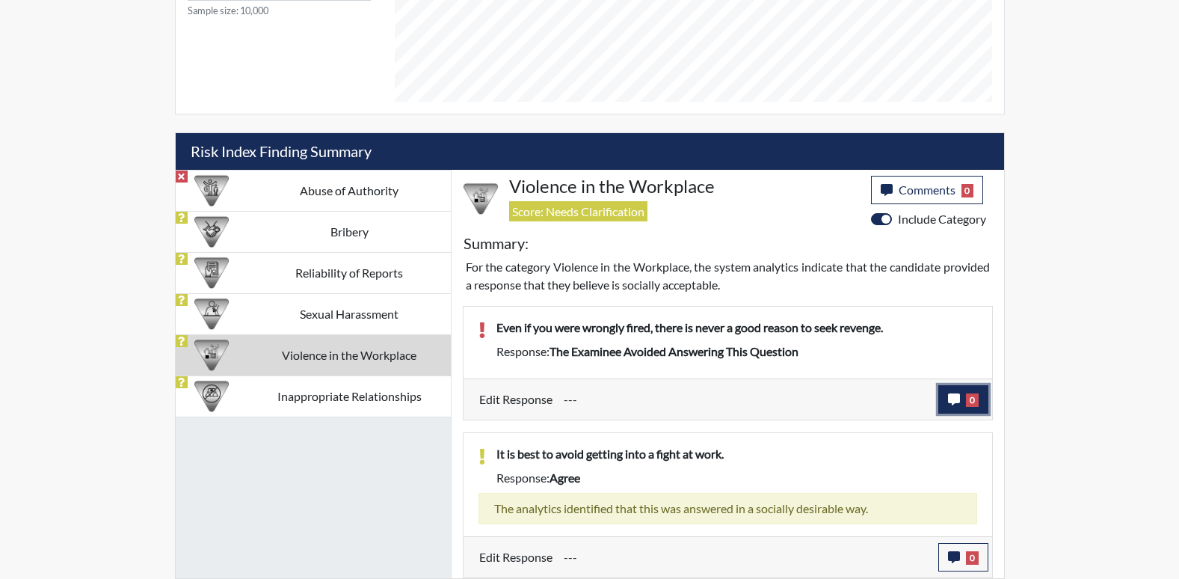
click at [953, 389] on button "0" at bounding box center [963, 399] width 50 height 28
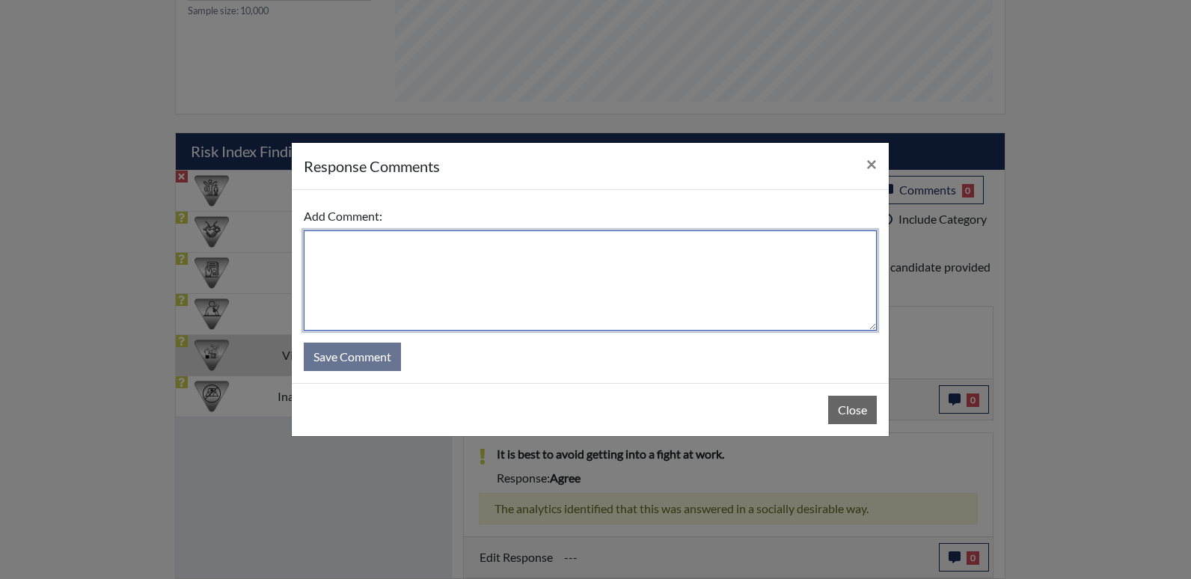
click at [393, 262] on textarea at bounding box center [590, 280] width 573 height 100
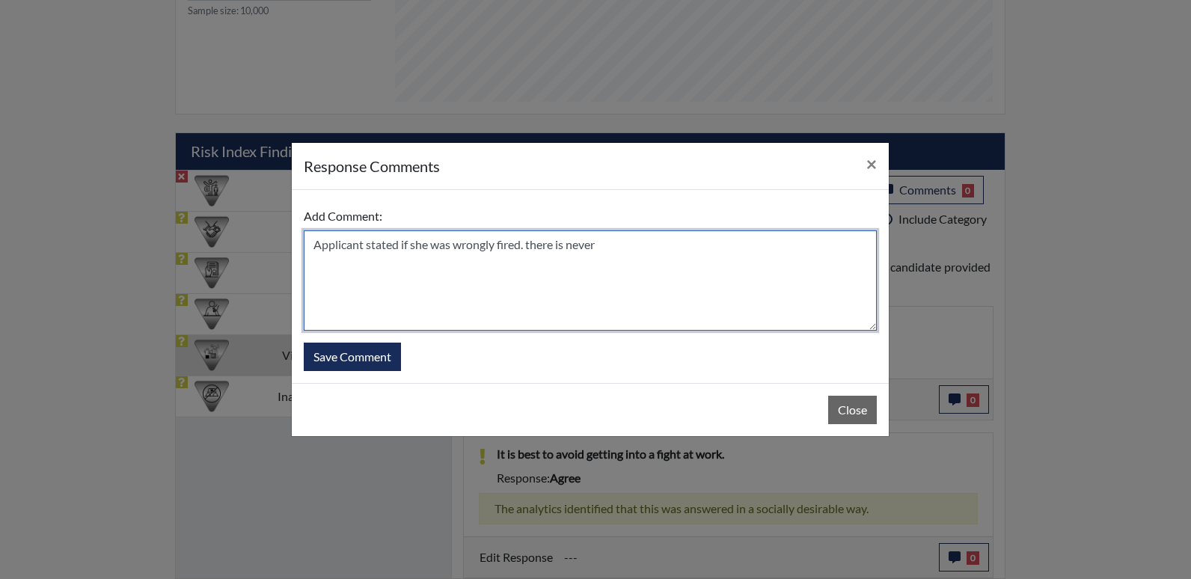
drag, startPoint x: 556, startPoint y: 242, endPoint x: 526, endPoint y: 256, distance: 33.8
click at [526, 256] on textarea "Applicant stated if she was wrongly fired. there is never" at bounding box center [590, 280] width 573 height 100
click at [588, 245] on textarea "Applicant stated if she was wrongly fired. It is never" at bounding box center [590, 280] width 573 height 100
type textarea "Applicant stated if she was wrongly fired. It is never ok to accept an bribe."
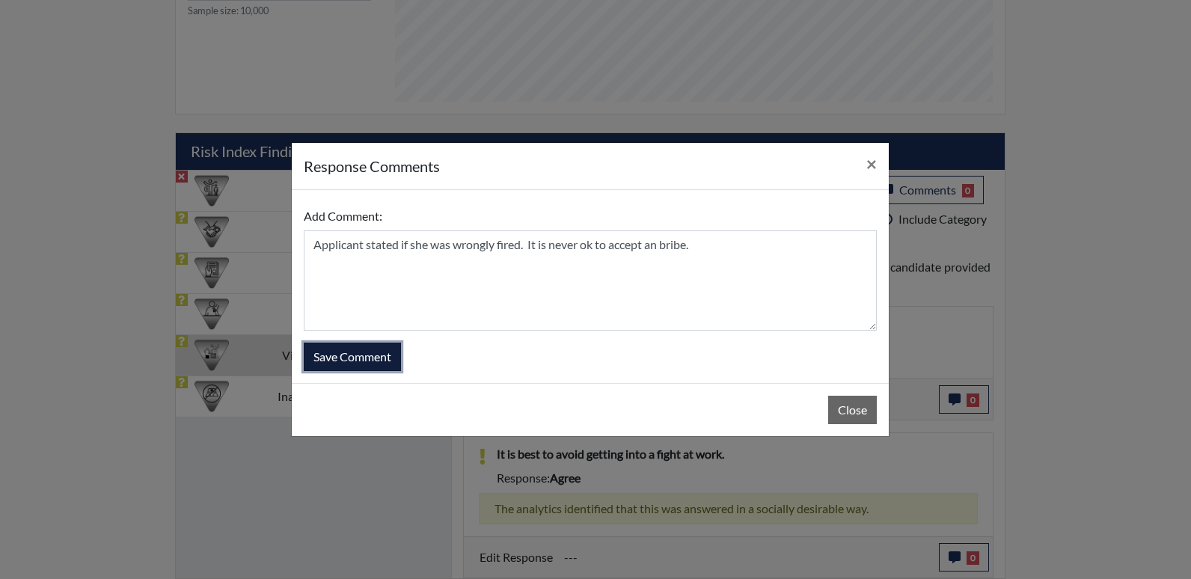
click at [378, 355] on button "Save Comment" at bounding box center [352, 356] width 97 height 28
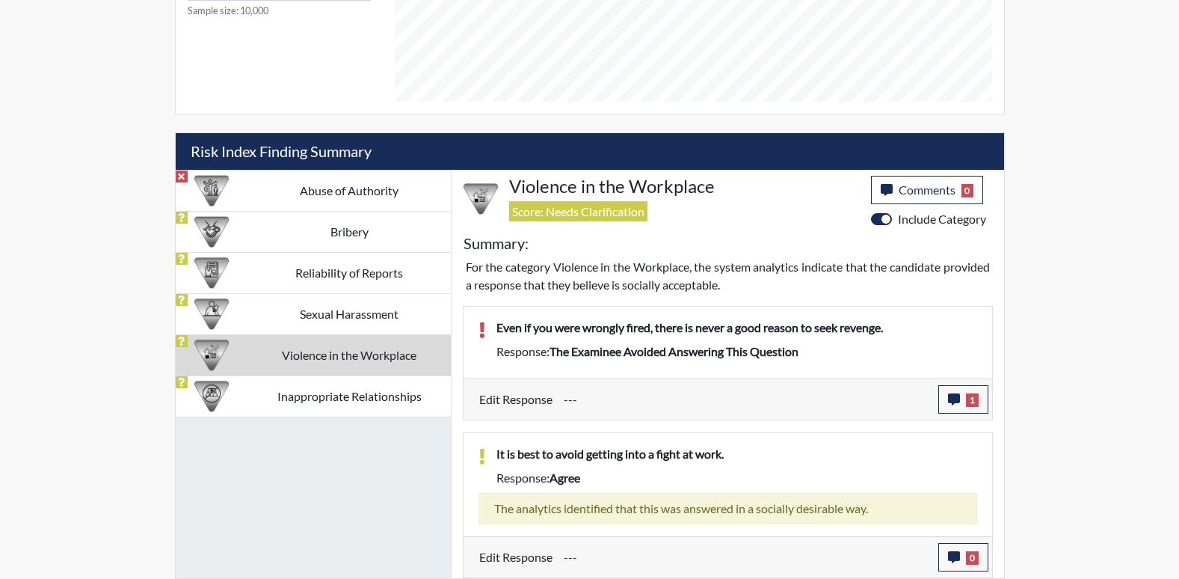
scroll to position [248, 621]
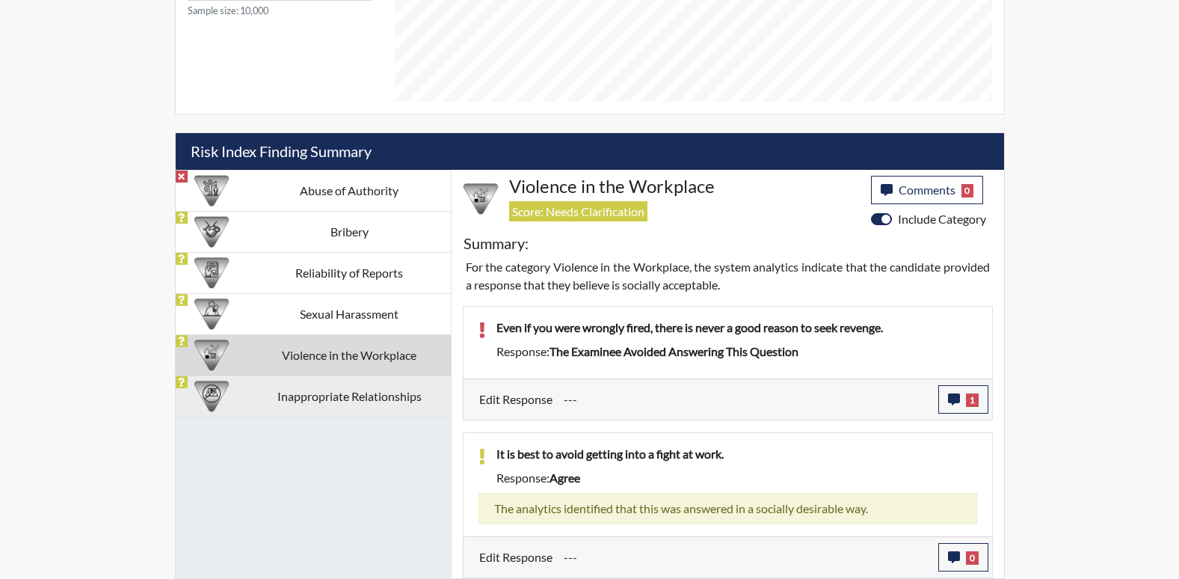
click at [372, 387] on td "Inappropriate Relationships" at bounding box center [349, 395] width 203 height 41
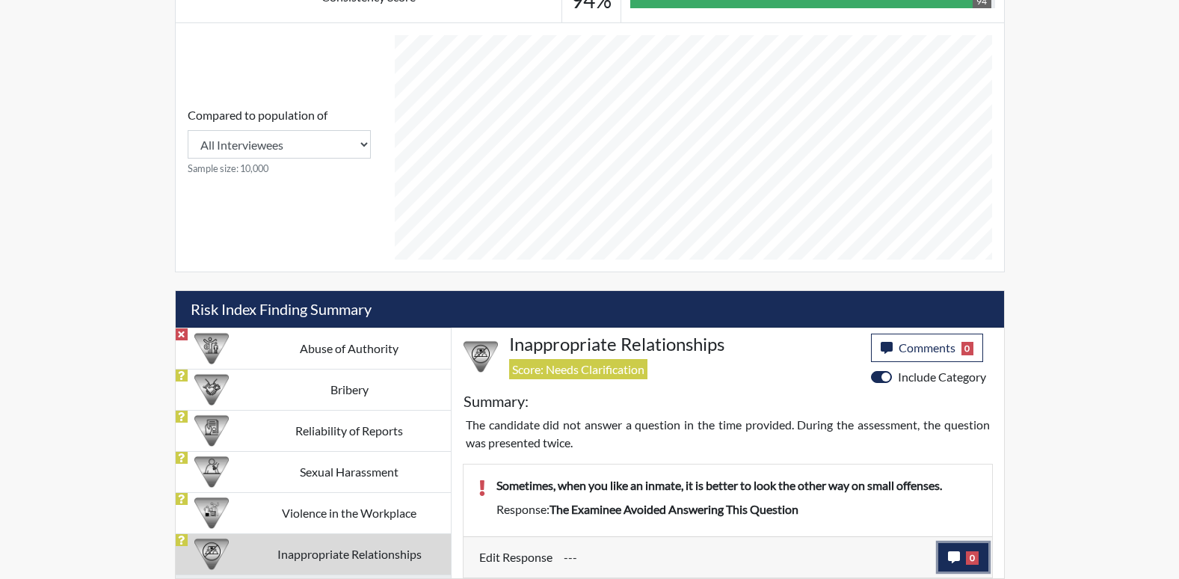
click at [958, 558] on icon "button" at bounding box center [954, 557] width 12 height 12
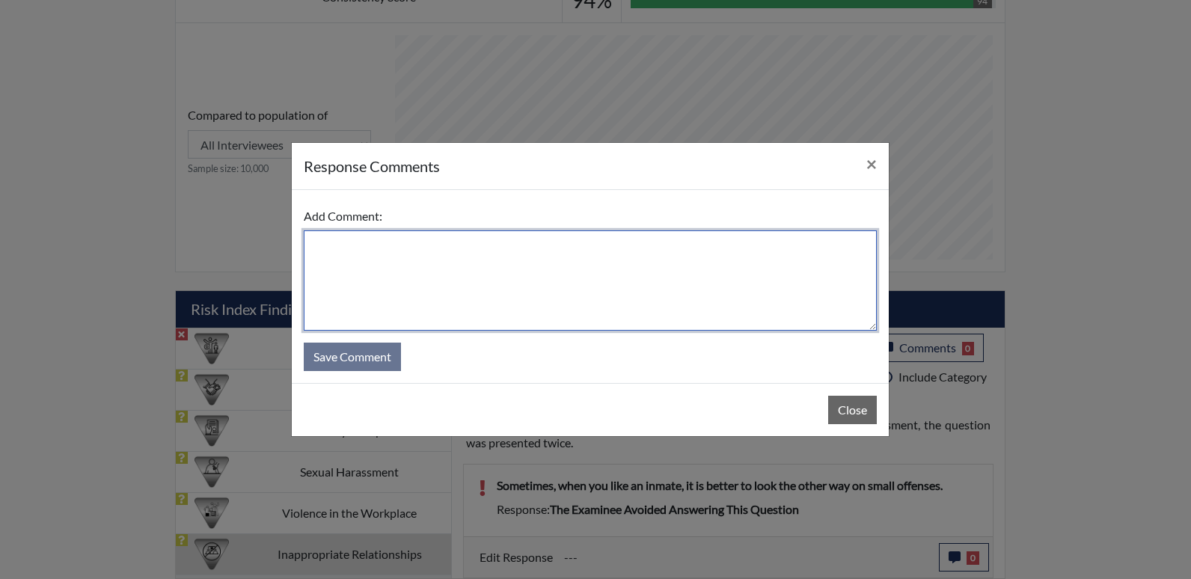
click at [382, 259] on textarea at bounding box center [590, 280] width 573 height 100
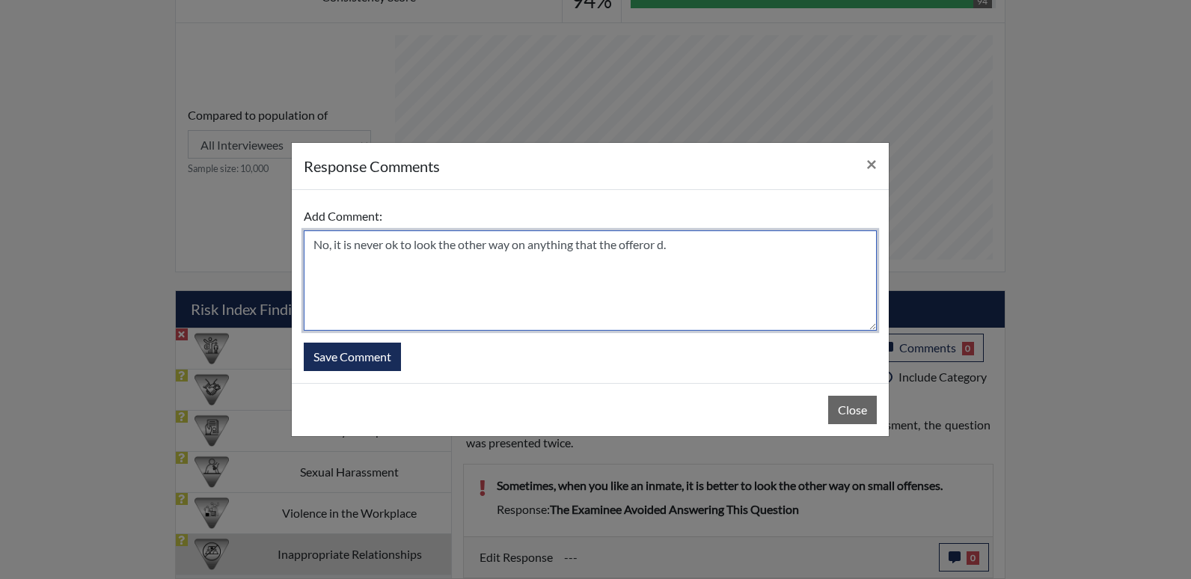
click at [670, 246] on textarea "No, it is never ok to look the other way on anything that the offeror d." at bounding box center [590, 280] width 573 height 100
type textarea "No, it is never ok to look the other way on anything that the offeror did"
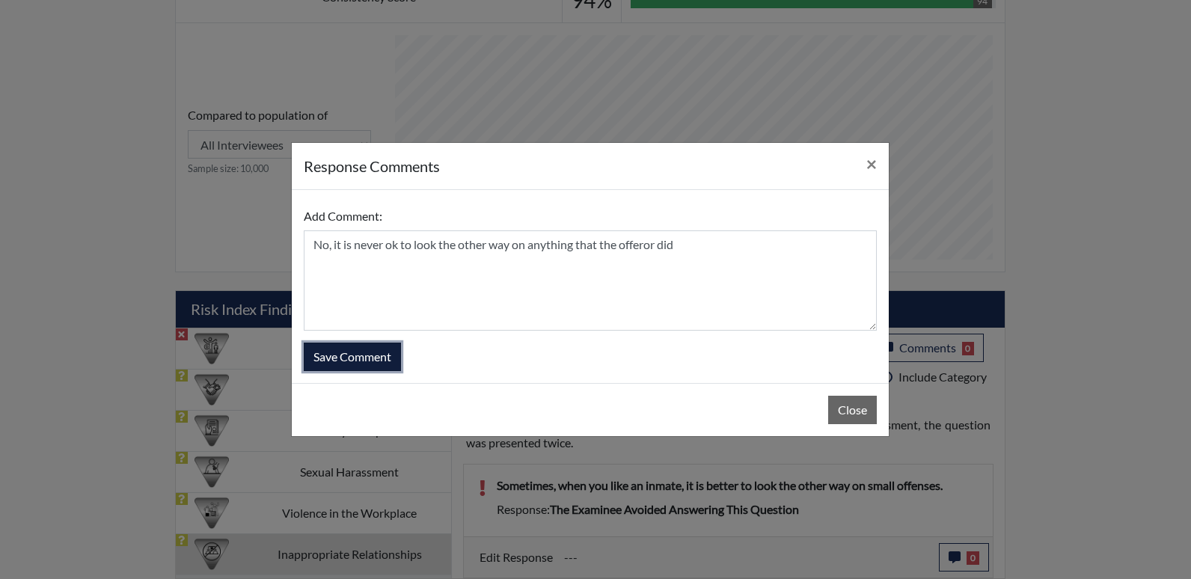
click at [352, 356] on button "Save Comment" at bounding box center [352, 356] width 97 height 28
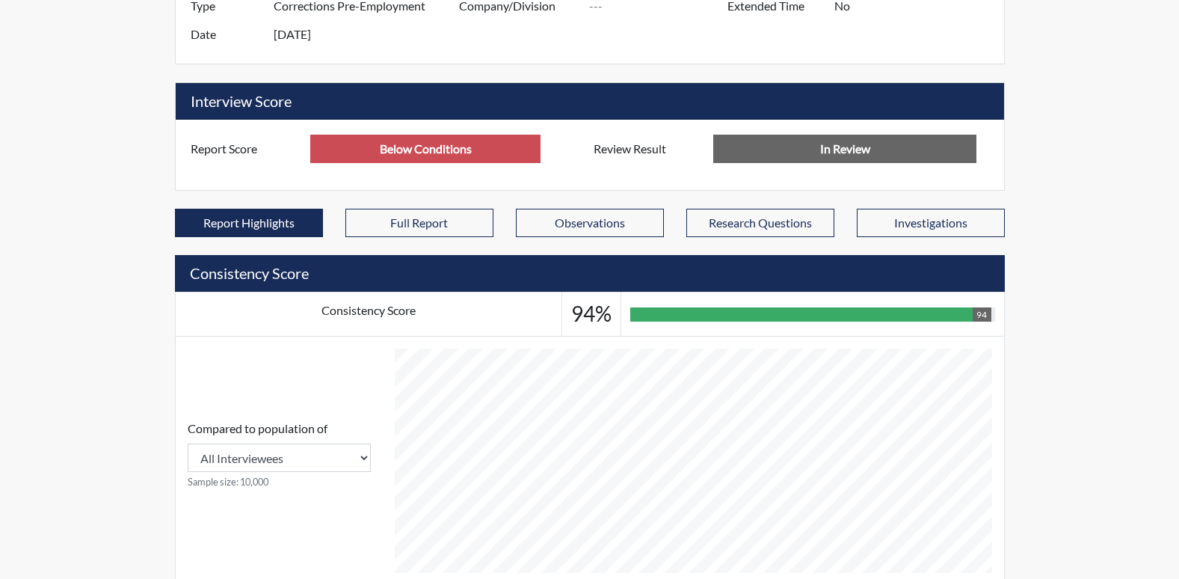
scroll to position [0, 0]
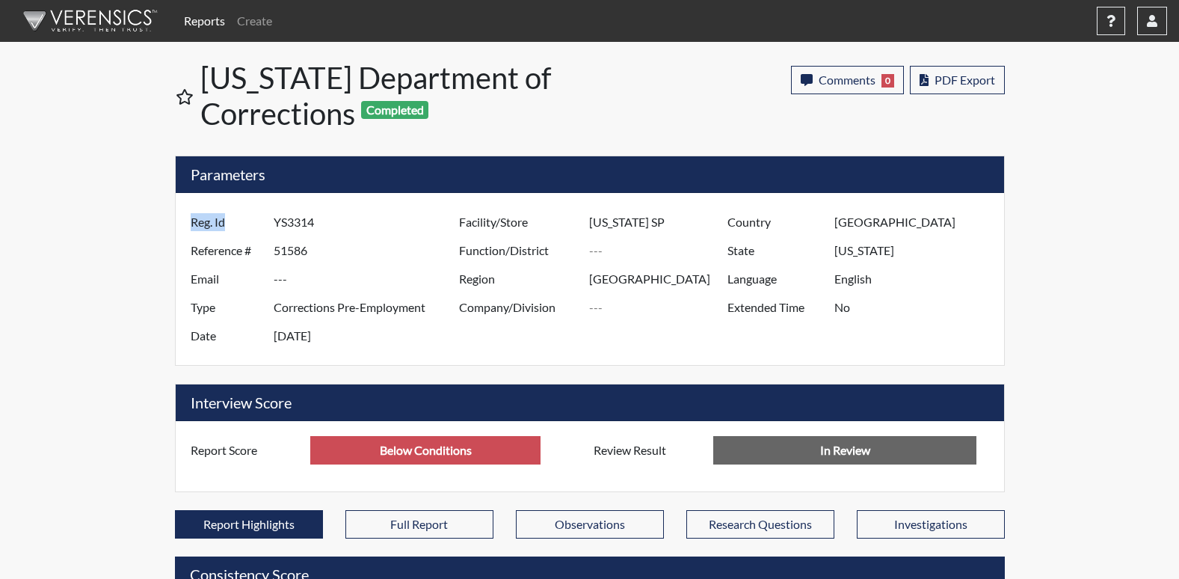
drag, startPoint x: 272, startPoint y: 219, endPoint x: 301, endPoint y: 223, distance: 29.4
click at [301, 223] on div "Reg. Id YS3314" at bounding box center [320, 222] width 283 height 28
drag, startPoint x: 325, startPoint y: 221, endPoint x: 273, endPoint y: 219, distance: 52.4
click at [274, 219] on input "YS3314" at bounding box center [368, 222] width 189 height 28
drag, startPoint x: 273, startPoint y: 219, endPoint x: 290, endPoint y: 220, distance: 17.2
